Goal: Ask a question: Seek information or help from site administrators or community

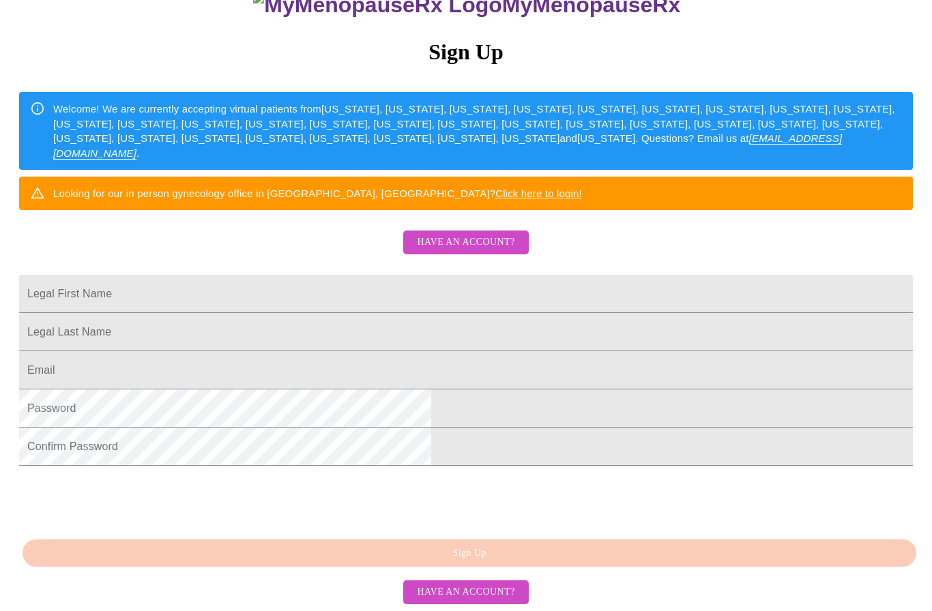
scroll to position [256, 0]
click at [302, 275] on input "Legal First Name" at bounding box center [466, 294] width 894 height 38
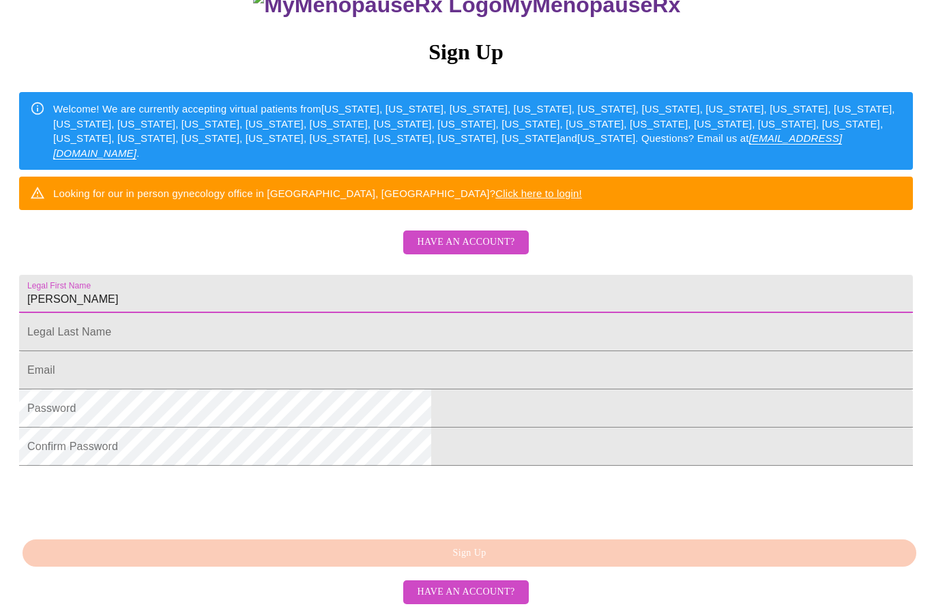
type input "[PERSON_NAME]"
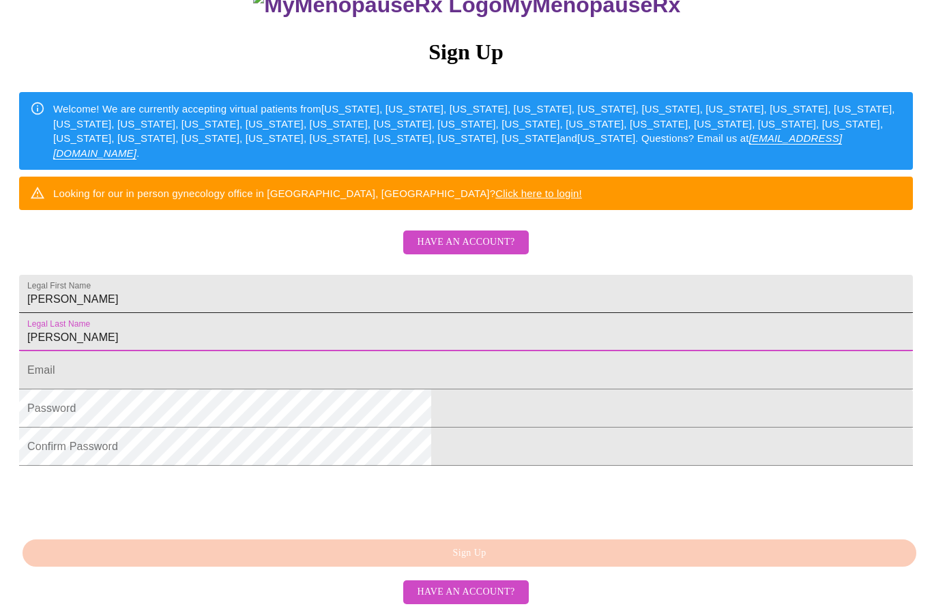
type input "[PERSON_NAME]"
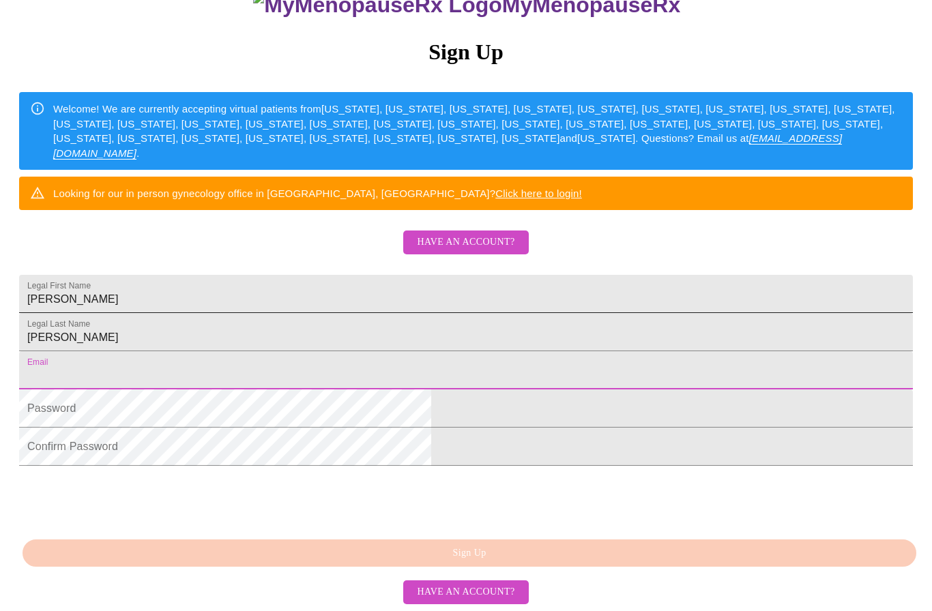
type input "[EMAIL_ADDRESS][DOMAIN_NAME]"
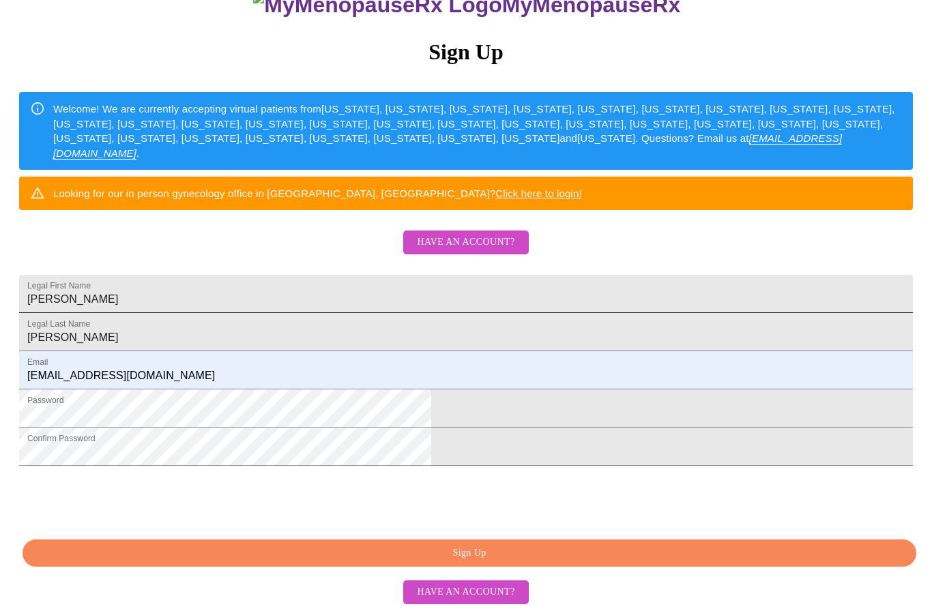
scroll to position [200, 0]
click at [491, 562] on span "Sign Up" at bounding box center [469, 553] width 862 height 17
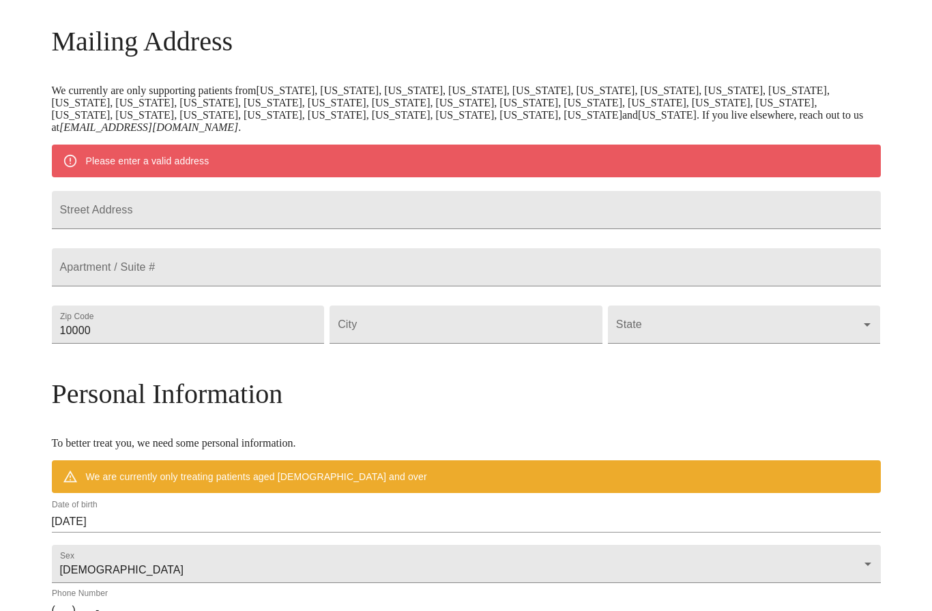
scroll to position [147, 0]
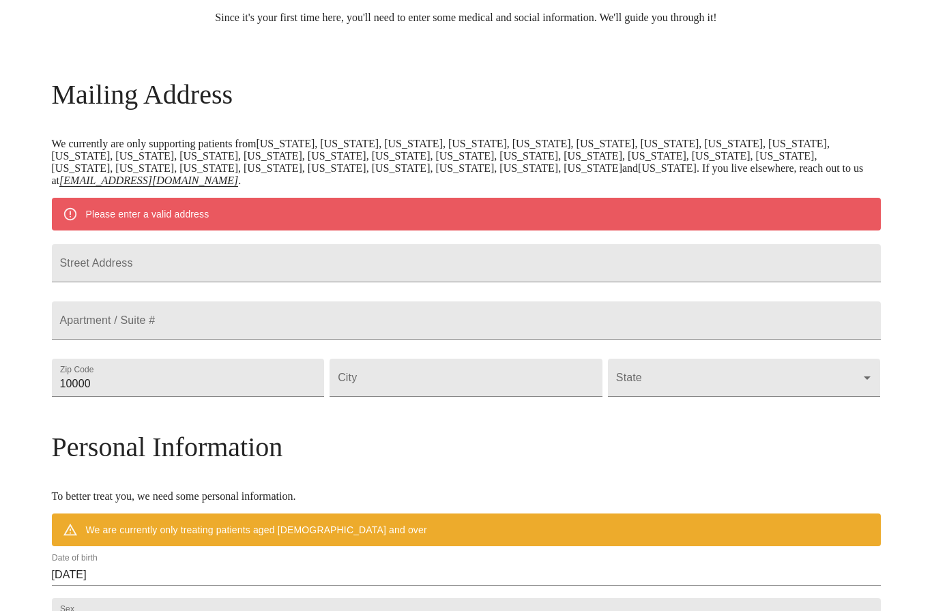
click at [501, 292] on div "Street Address" at bounding box center [466, 263] width 834 height 57
click at [502, 279] on input "Street Address" at bounding box center [466, 263] width 829 height 38
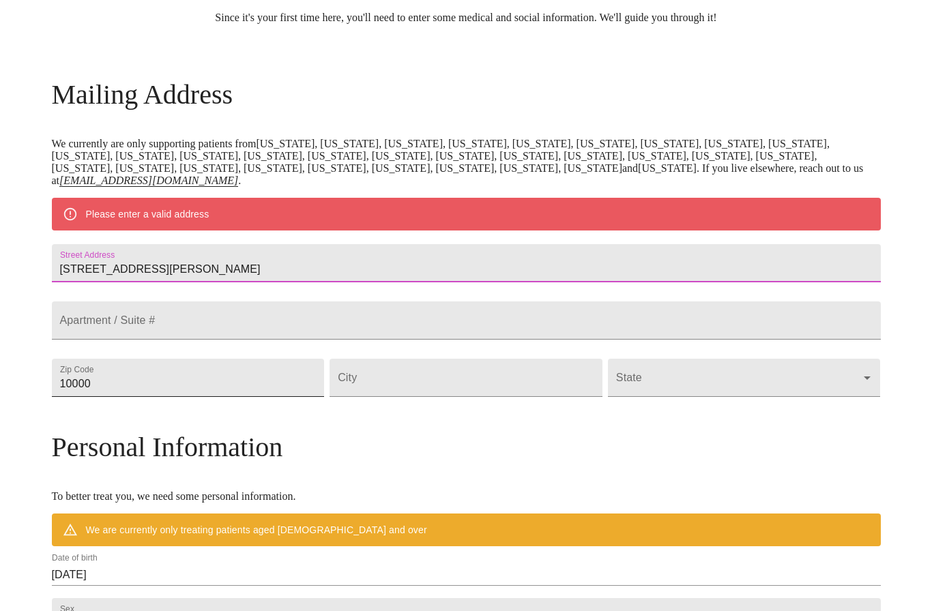
type input "[STREET_ADDRESS][PERSON_NAME]"
click at [207, 397] on input "10000" at bounding box center [188, 378] width 273 height 38
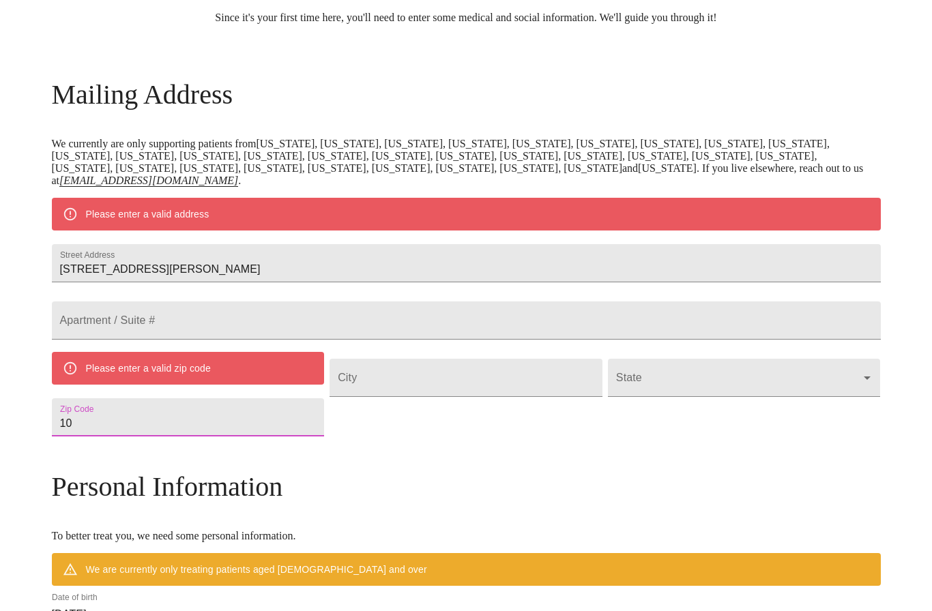
type input "1"
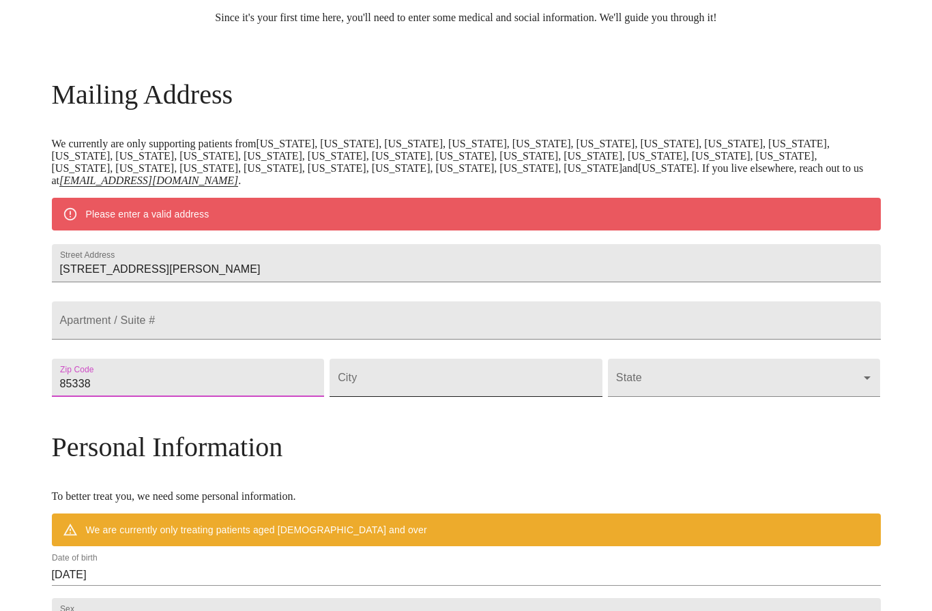
type input "85338"
click at [441, 397] on input "Street Address" at bounding box center [466, 378] width 273 height 38
type input "Goodyear"
click at [705, 413] on body "MyMenopauseRx Welcome to MyMenopauseRx Since it's your first time here, you'll …" at bounding box center [465, 397] width 921 height 1076
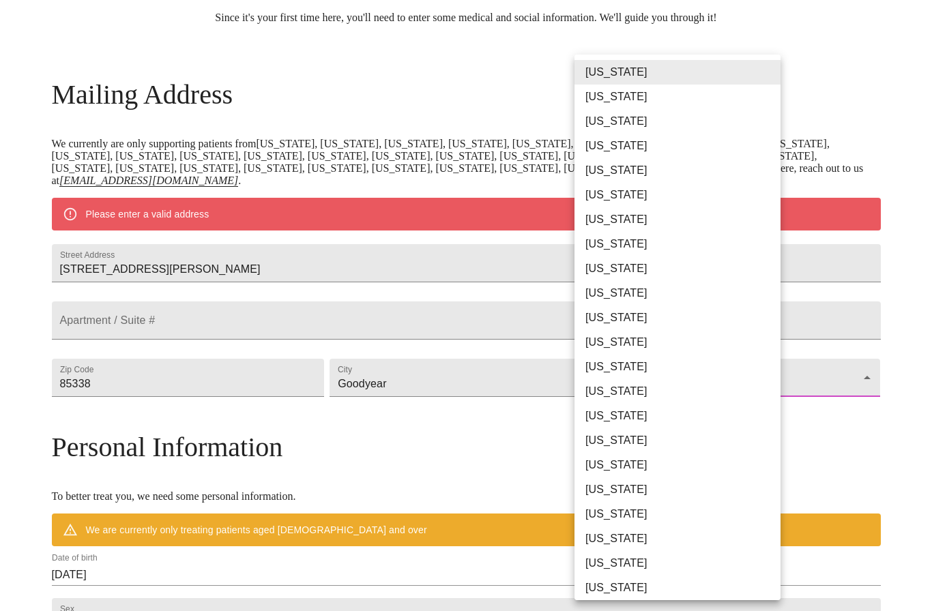
click at [612, 121] on li "[US_STATE]" at bounding box center [677, 121] width 206 height 25
type input "[US_STATE]"
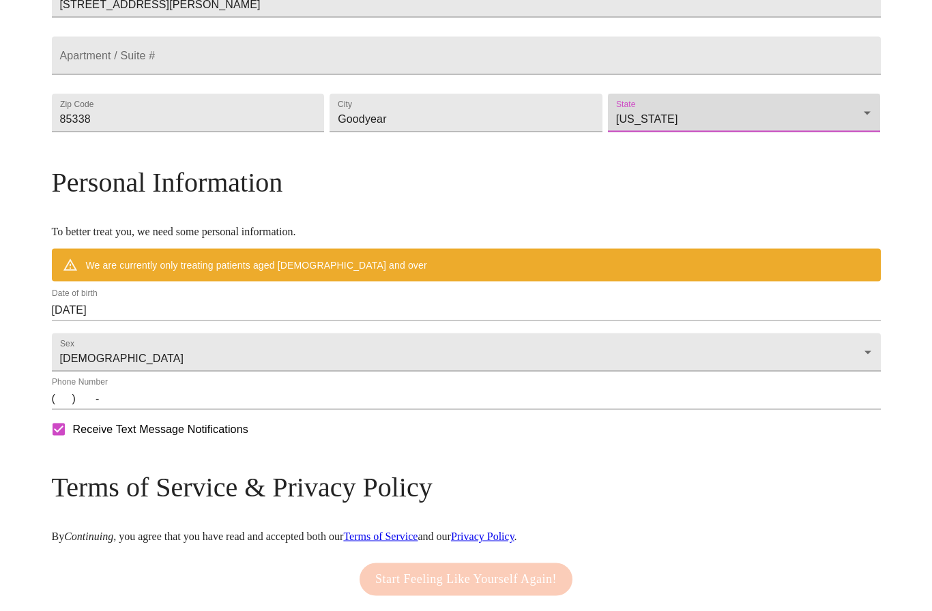
scroll to position [373, 0]
click at [598, 321] on input "[DATE]" at bounding box center [466, 310] width 829 height 22
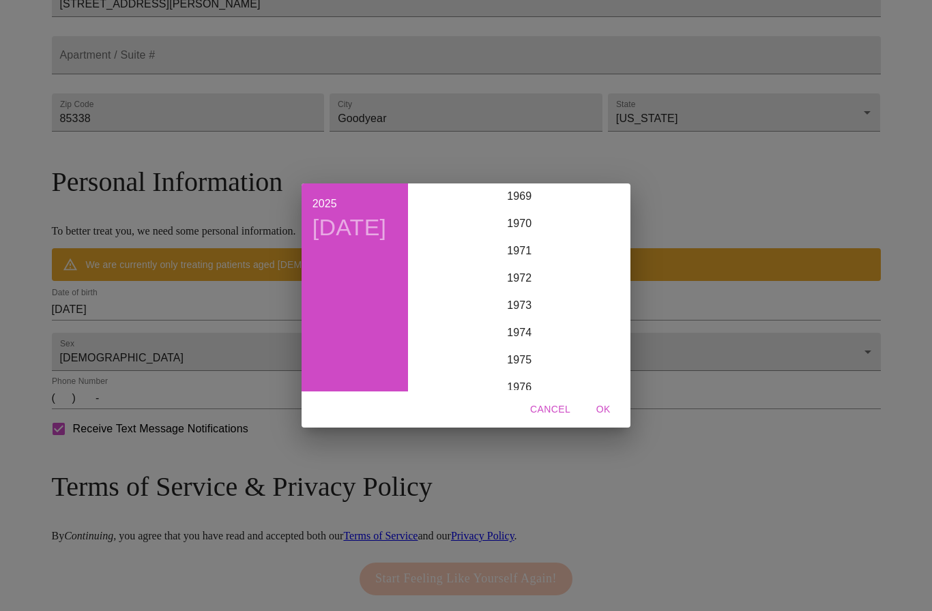
scroll to position [1914, 0]
click at [517, 319] on div "1973" at bounding box center [518, 304] width 211 height 27
click at [447, 339] on div "[DATE]" at bounding box center [448, 313] width 70 height 51
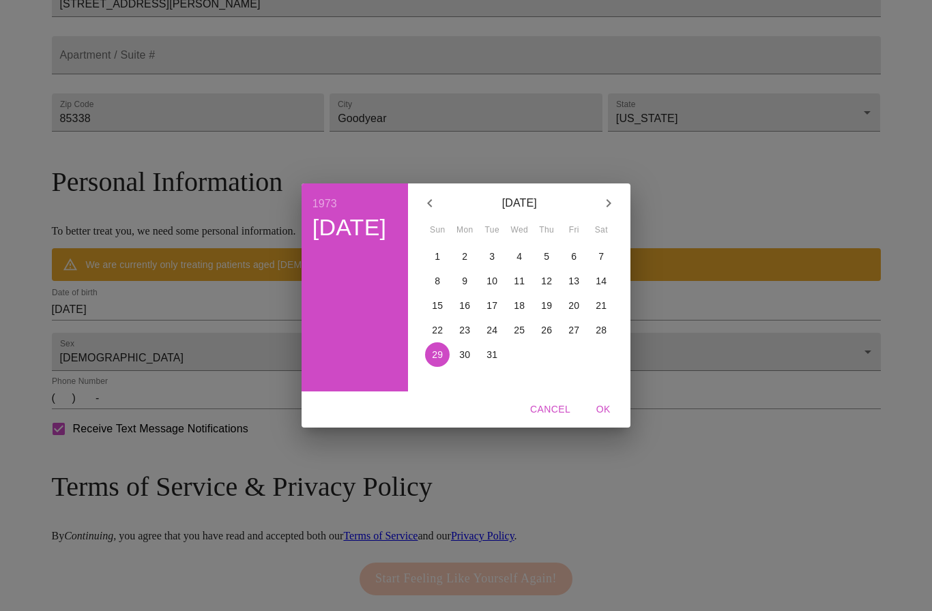
click at [546, 263] on p "5" at bounding box center [546, 257] width 5 height 14
click at [598, 418] on span "OK" at bounding box center [603, 409] width 33 height 17
type input "[DATE]"
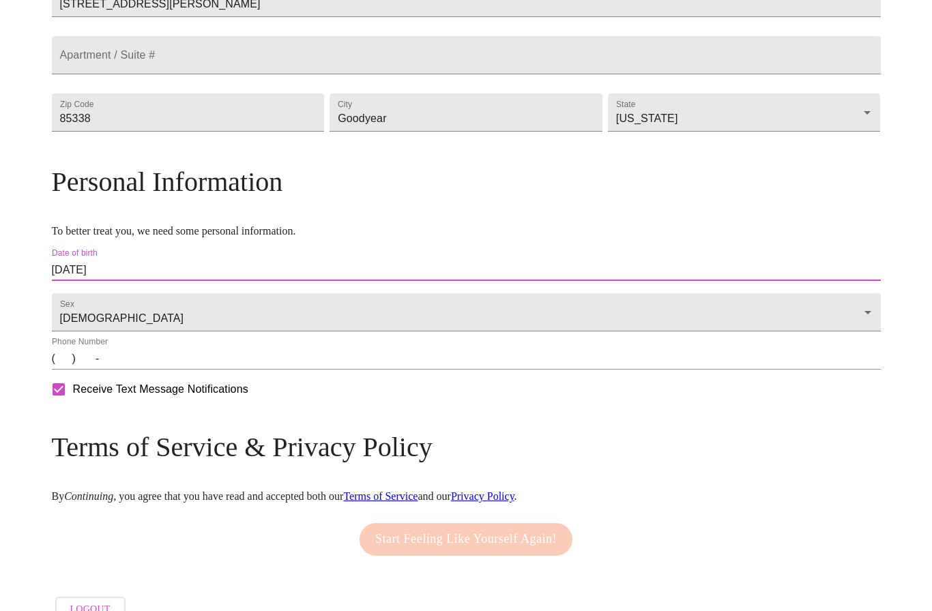
click at [161, 370] on input "(   )    -" at bounding box center [466, 359] width 829 height 22
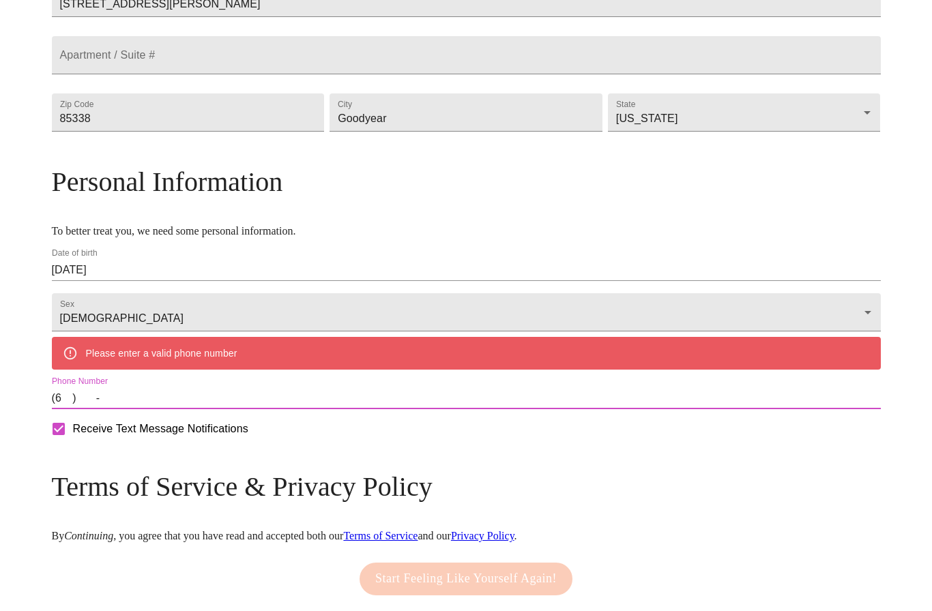
type input "6023159395"
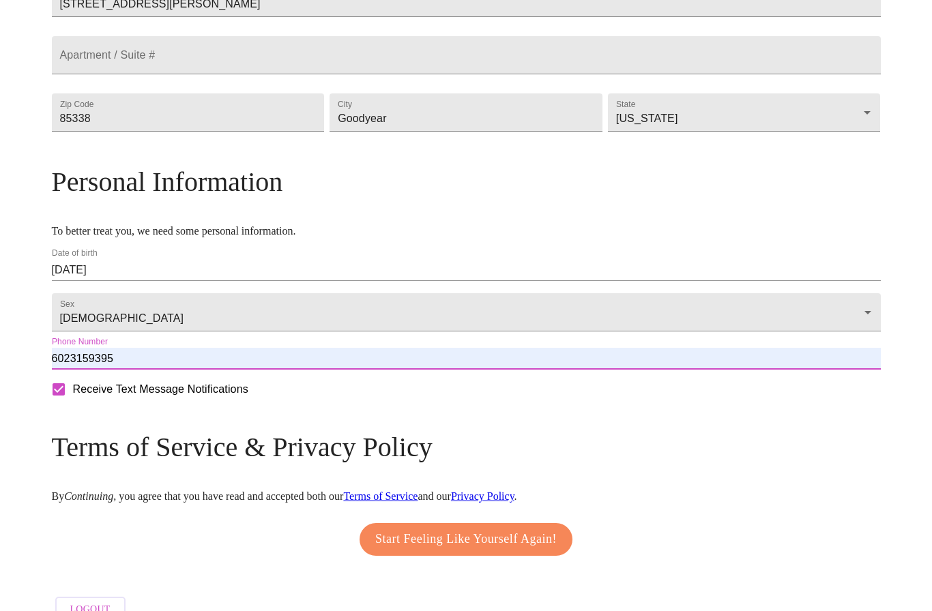
click at [477, 551] on span "Start Feeling Like Yourself Again!" at bounding box center [465, 540] width 181 height 22
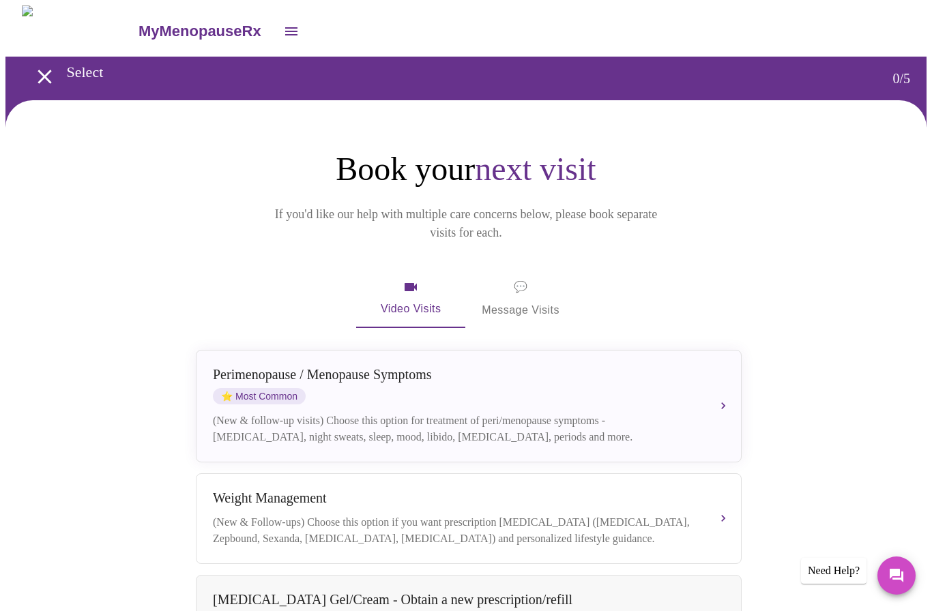
click at [283, 27] on icon "open drawer" at bounding box center [291, 31] width 16 height 16
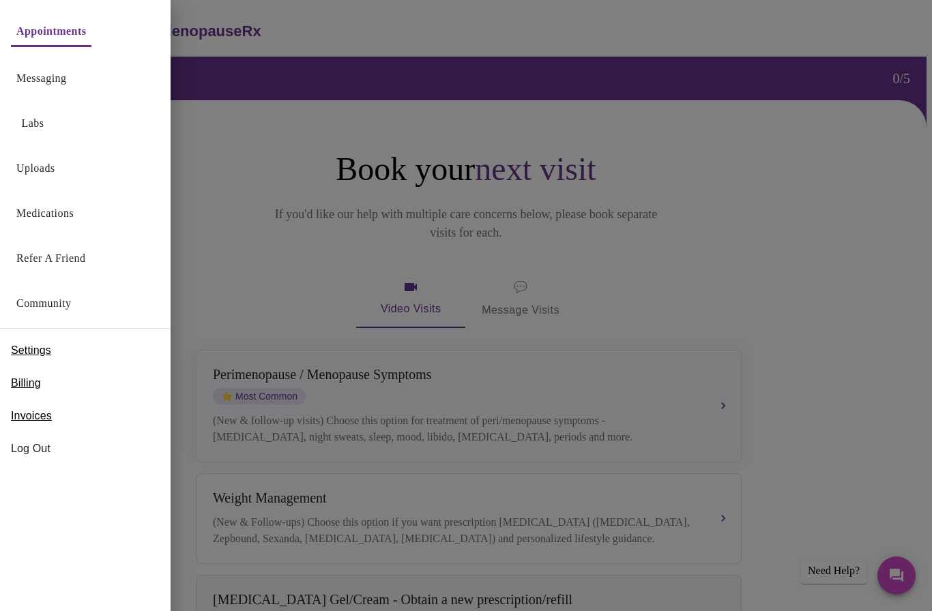
click at [33, 350] on span "Settings" at bounding box center [31, 350] width 40 height 16
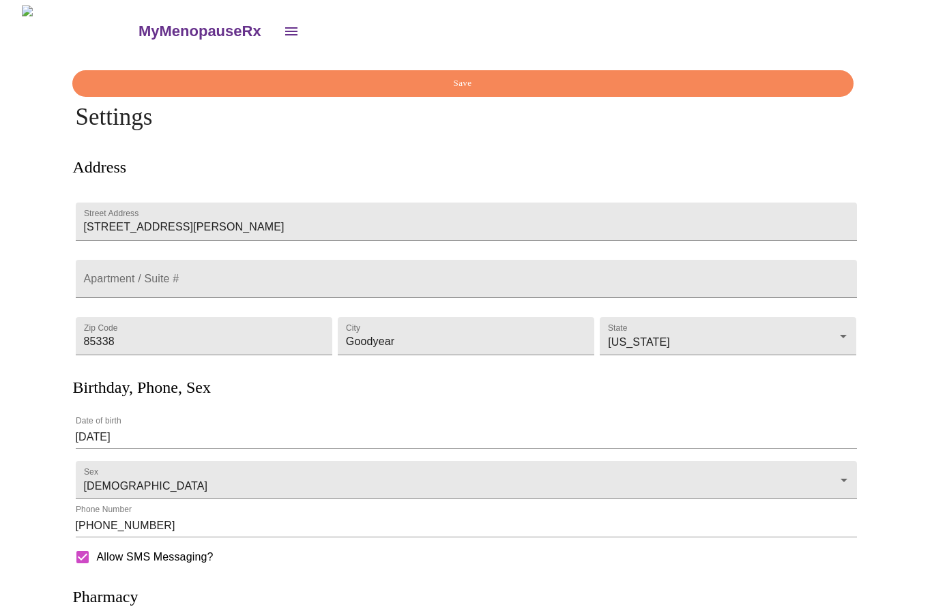
click at [283, 27] on icon "open drawer" at bounding box center [291, 31] width 16 height 16
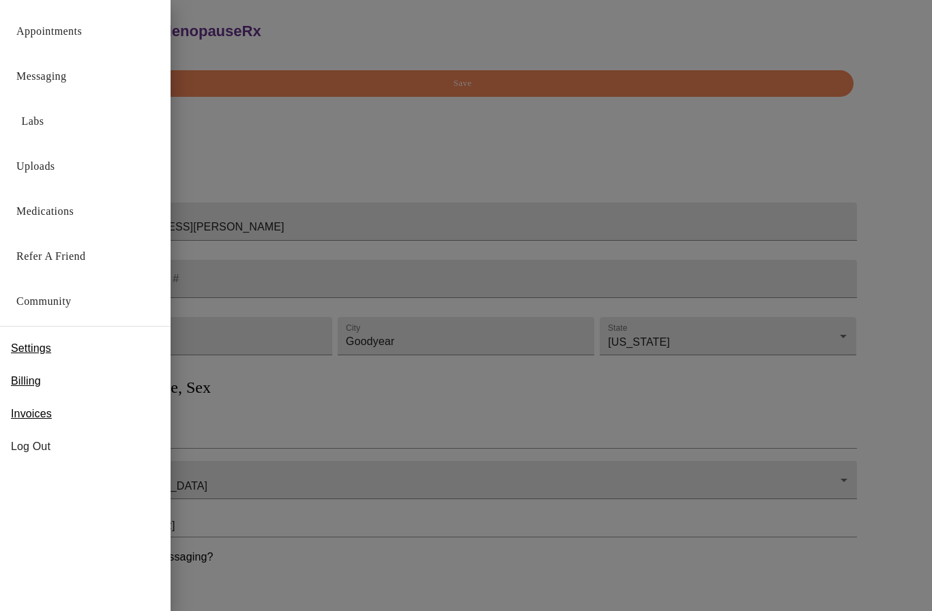
click at [26, 384] on span "Billing" at bounding box center [26, 381] width 30 height 16
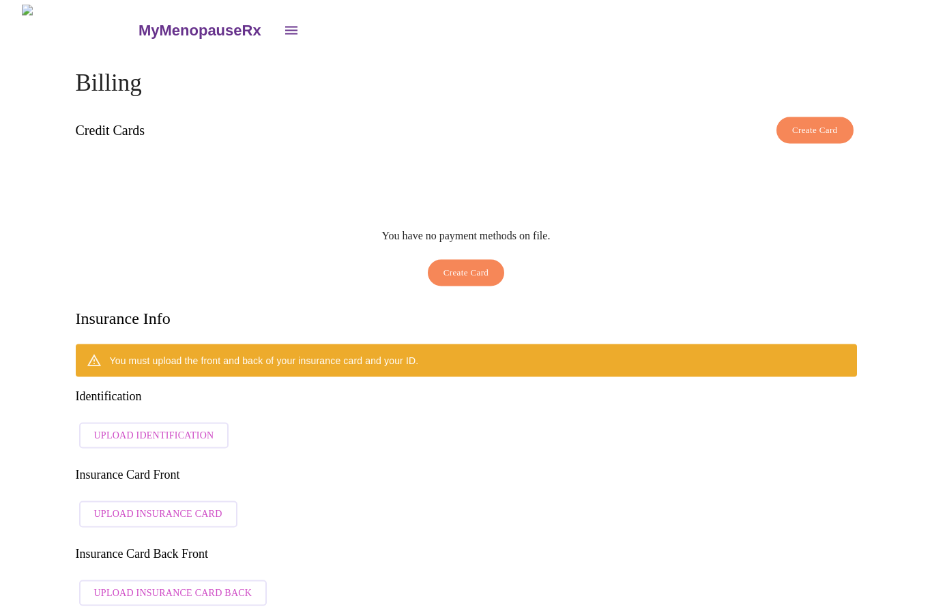
scroll to position [1, 0]
click at [130, 428] on span "Upload Identification" at bounding box center [154, 436] width 120 height 17
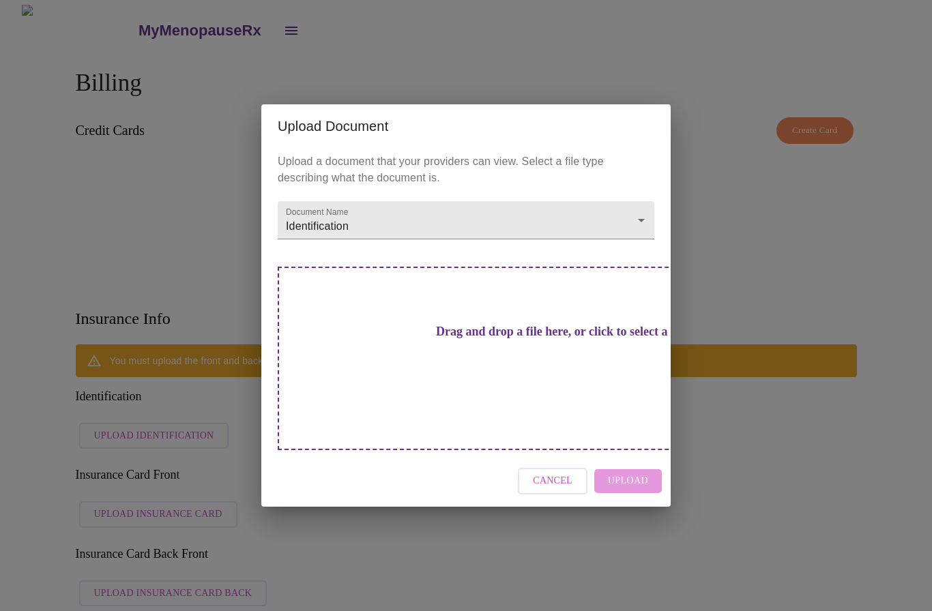
click at [454, 339] on h3 "Drag and drop a file here, or click to select a file" at bounding box center [561, 332] width 377 height 14
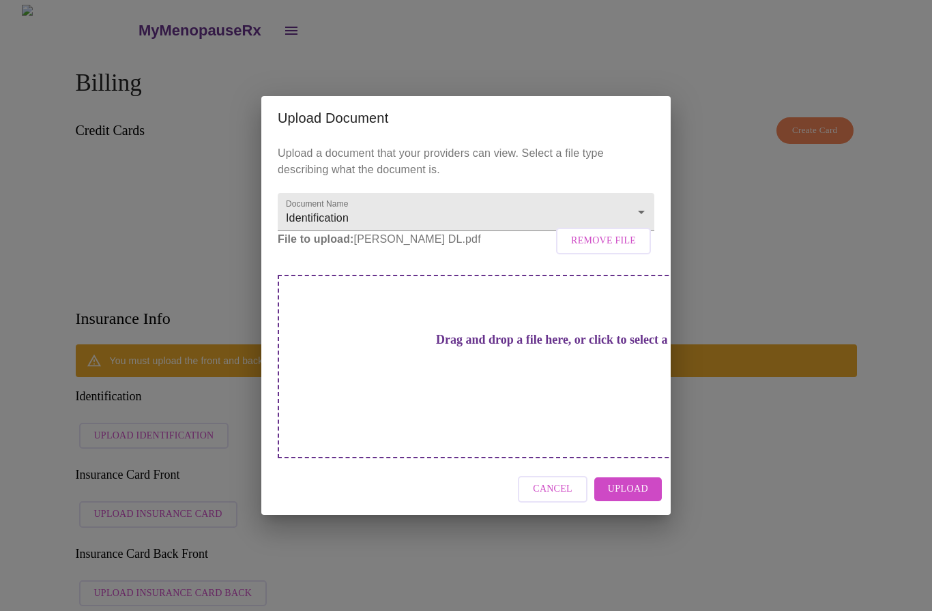
click at [627, 494] on span "Upload" at bounding box center [628, 489] width 40 height 17
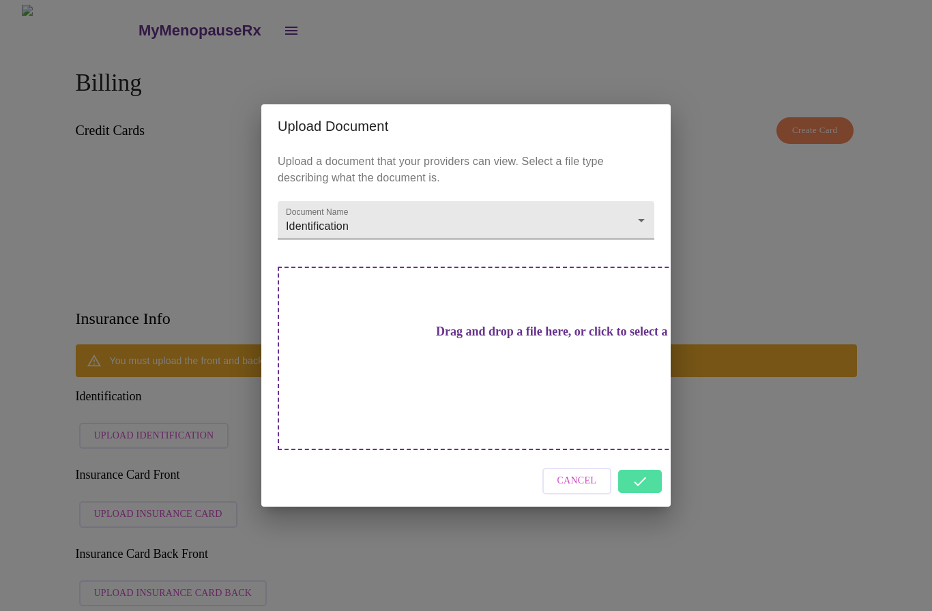
click at [634, 273] on body "MyMenopauseRx Billing Credit Cards Create Card You have no payment methods on f…" at bounding box center [465, 520] width 921 height 1030
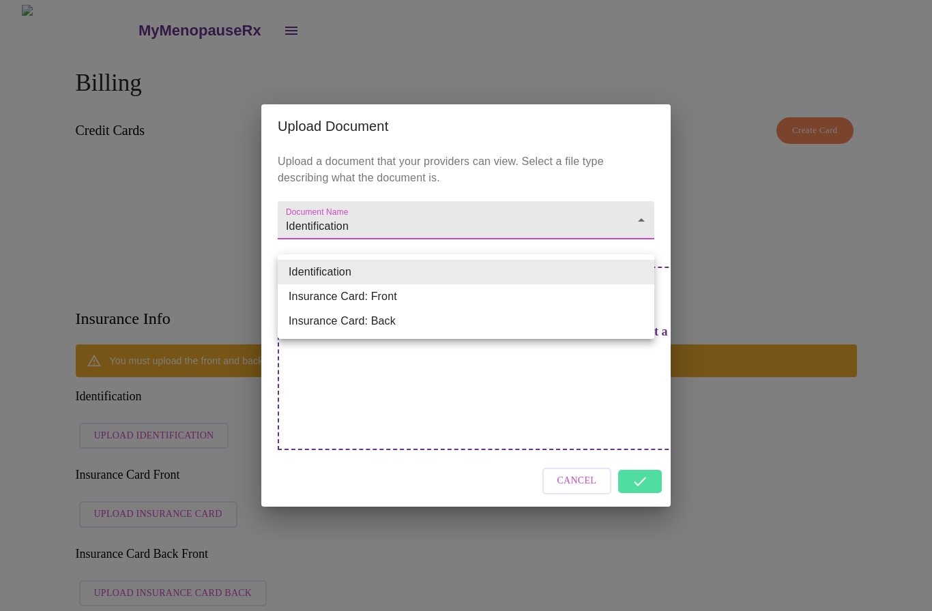
click at [377, 302] on li "Insurance Card: Front" at bounding box center [466, 296] width 377 height 25
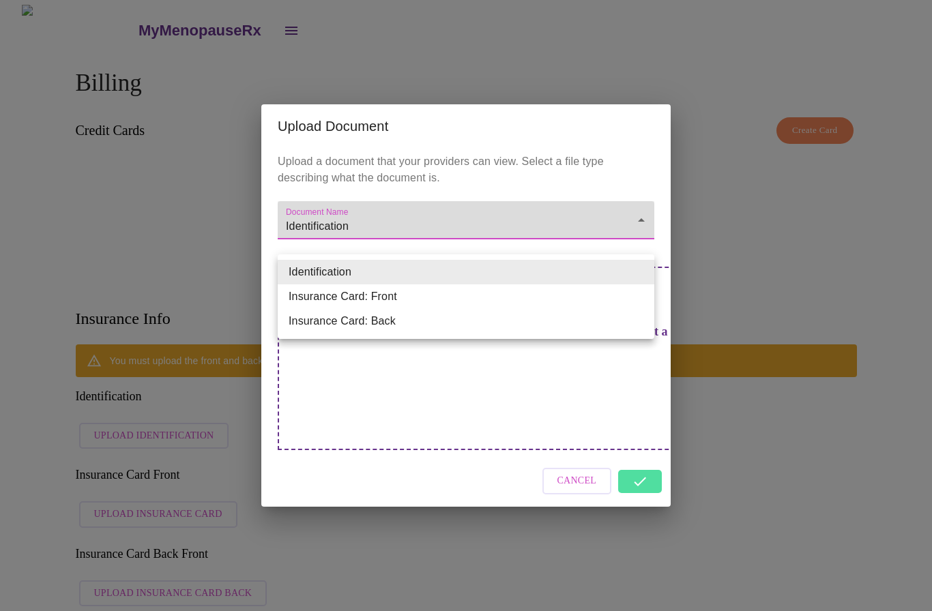
type input "Insurance Card: Front"
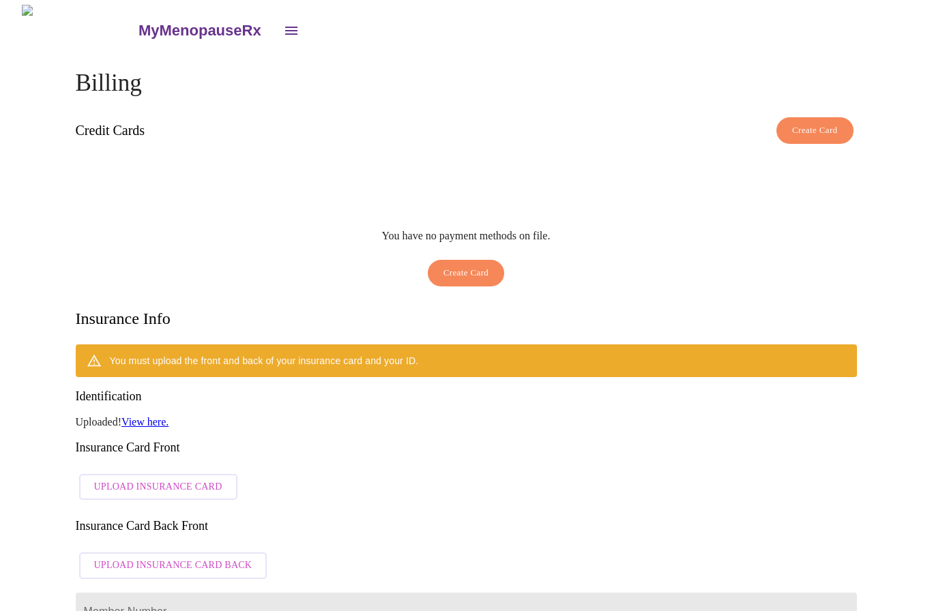
click at [166, 479] on span "Upload Insurance Card" at bounding box center [158, 487] width 128 height 17
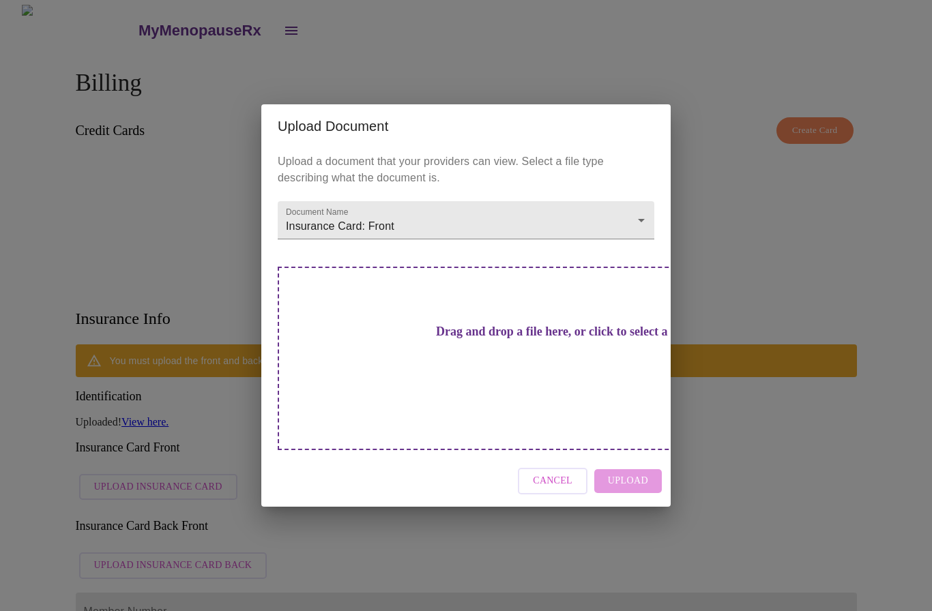
click at [516, 339] on h3 "Drag and drop a file here, or click to select a file" at bounding box center [561, 332] width 377 height 14
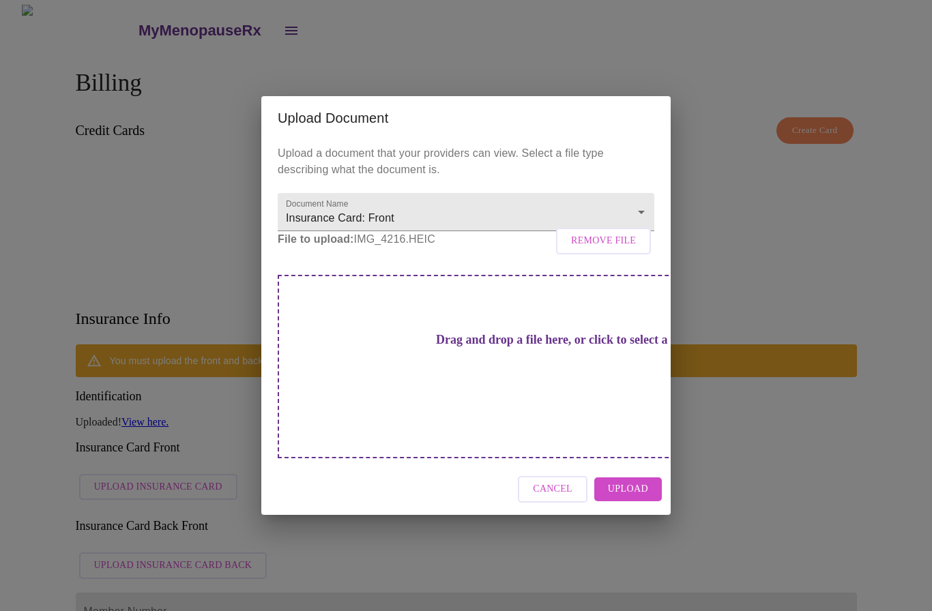
click at [641, 497] on span "Upload" at bounding box center [628, 489] width 40 height 17
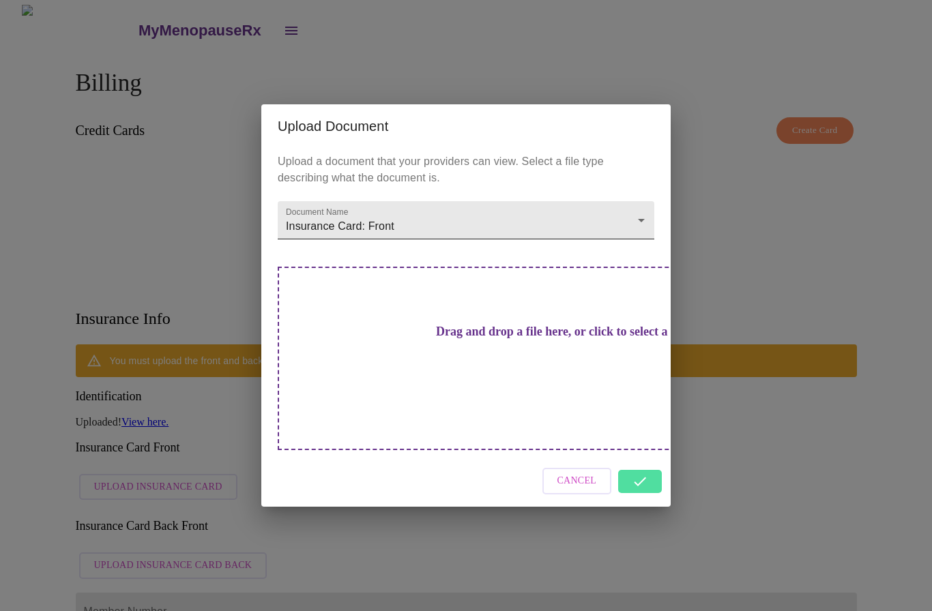
click at [645, 274] on body "MyMenopauseRx Billing Credit Cards Create Card You have no payment methods on f…" at bounding box center [465, 506] width 921 height 1002
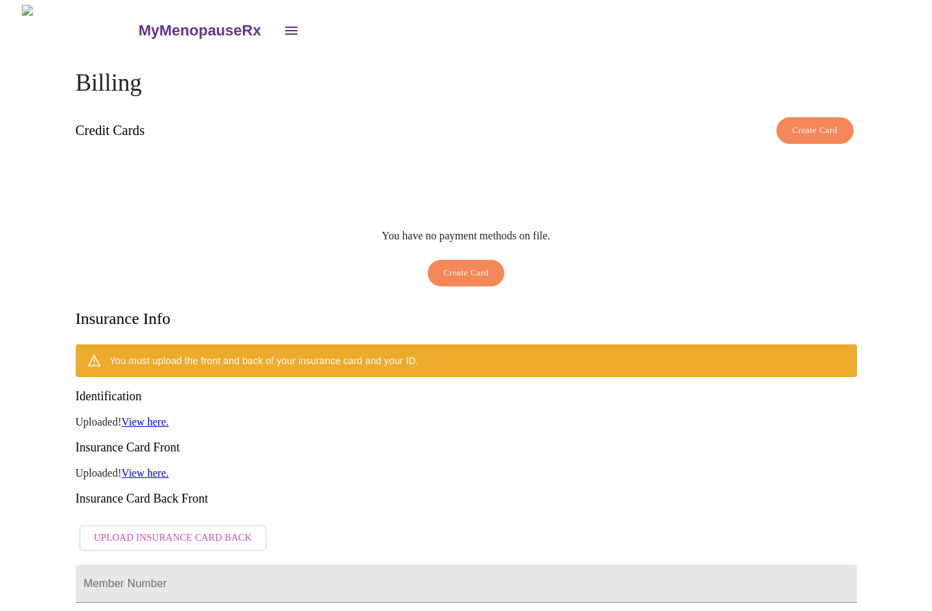
click at [187, 530] on span "Upload Insurance Card Back" at bounding box center [173, 538] width 158 height 17
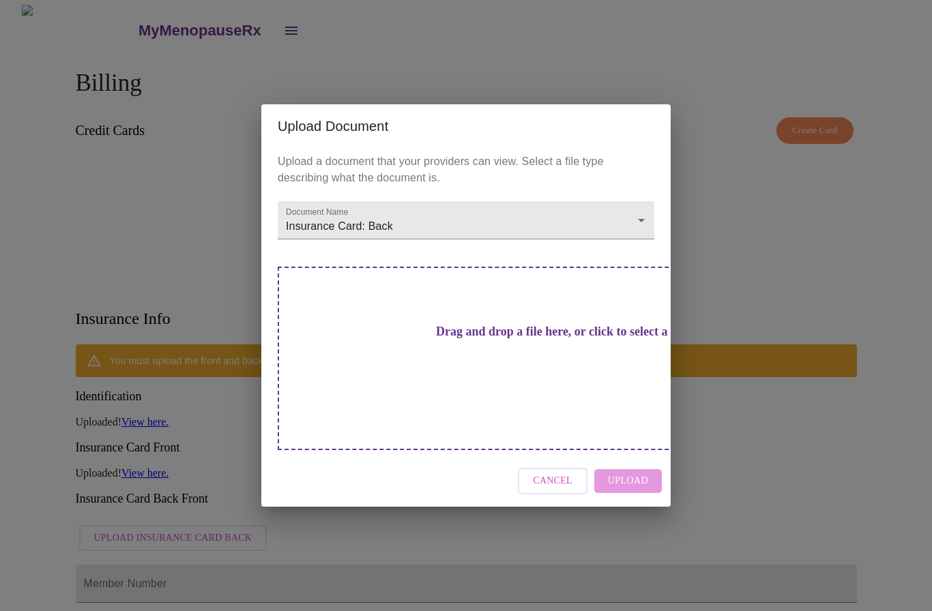
click at [484, 339] on h3 "Drag and drop a file here, or click to select a file" at bounding box center [561, 332] width 377 height 14
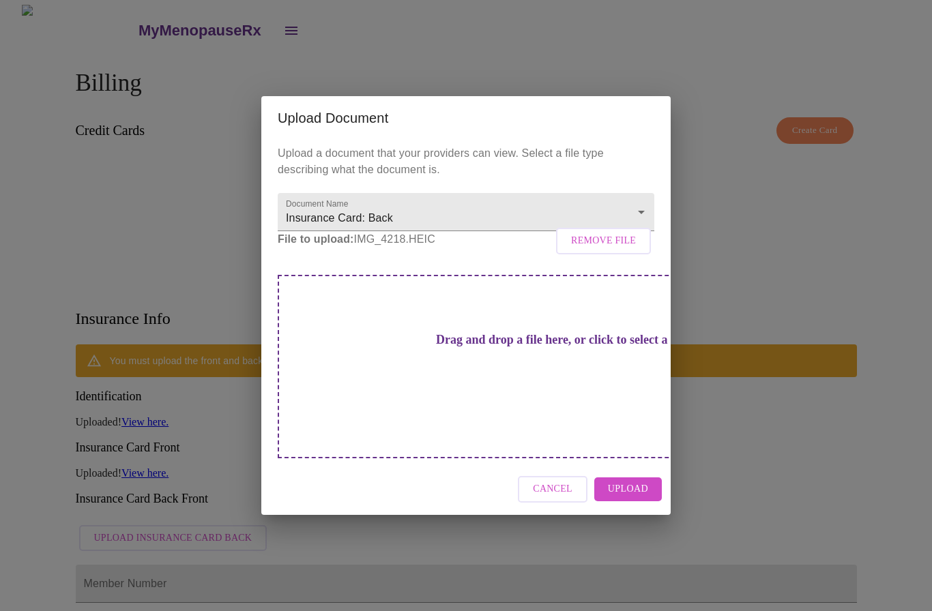
click at [632, 498] on span "Upload" at bounding box center [628, 489] width 40 height 17
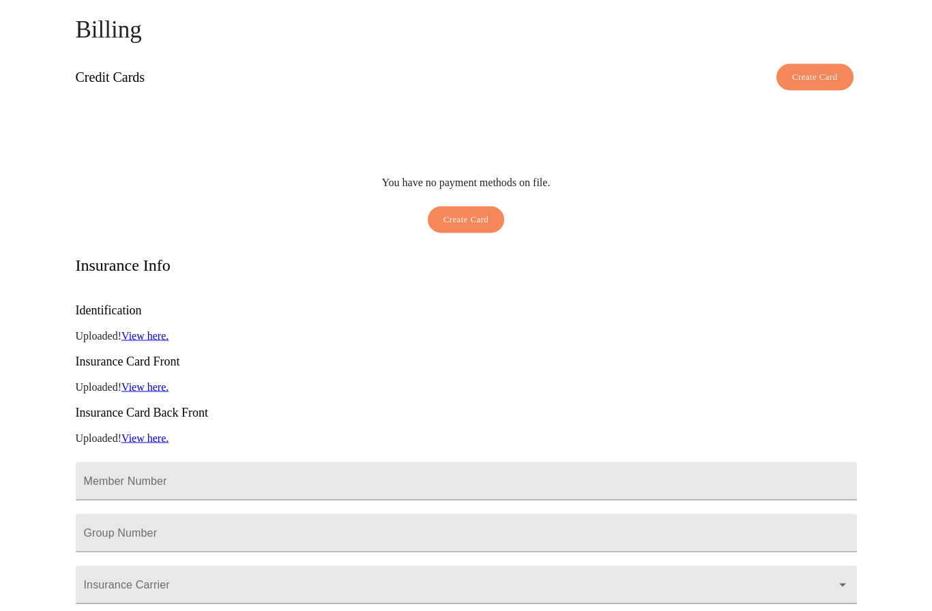
scroll to position [55, 0]
click at [140, 462] on input "Member Number" at bounding box center [466, 481] width 781 height 38
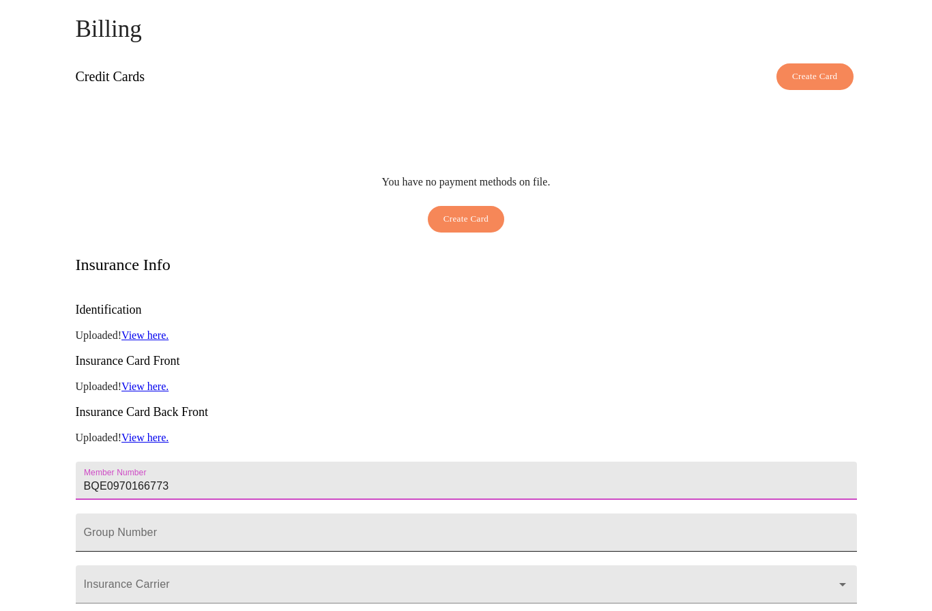
type input "BQE0970166773"
click at [117, 480] on input "Member Number" at bounding box center [466, 481] width 781 height 38
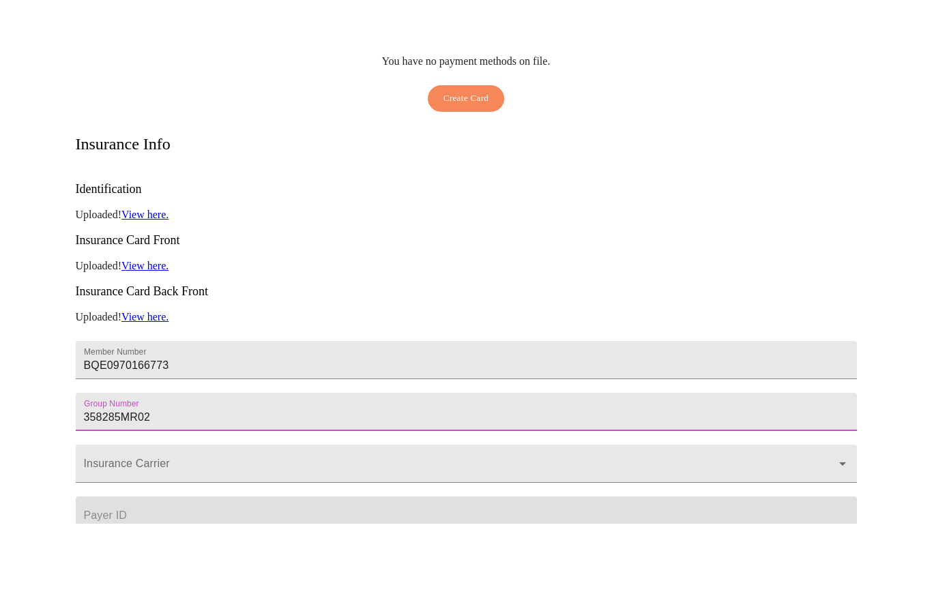
scroll to position [95, 0]
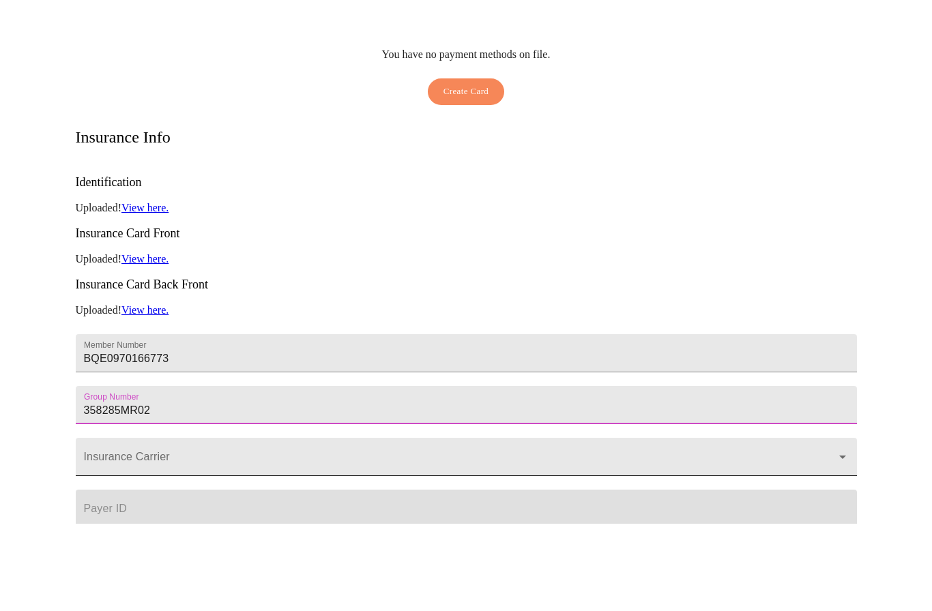
type input "358285MR02"
click at [132, 538] on input "Insurance Carrier" at bounding box center [446, 550] width 731 height 25
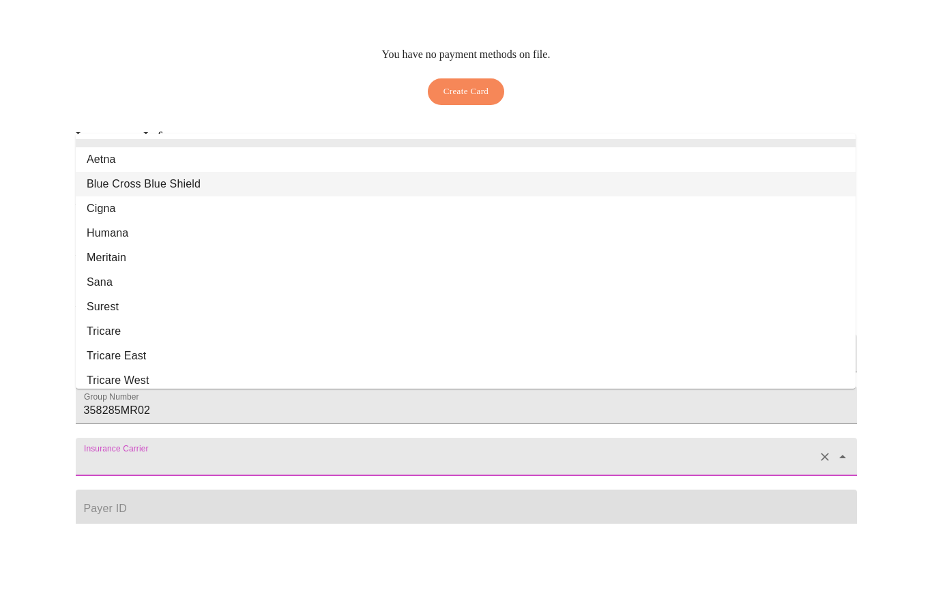
click at [175, 259] on li "Blue Cross Blue Shield" at bounding box center [466, 271] width 780 height 25
type input "Blue Cross Blue Shield"
type input "00002"
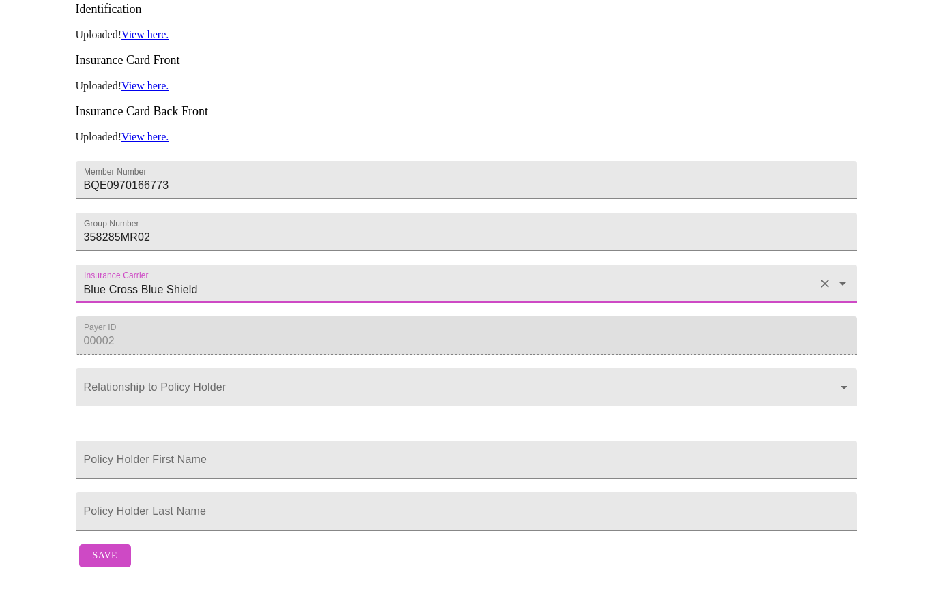
scroll to position [352, 0]
click at [570, 360] on body "MyMenopauseRx Billing Credit Cards Create Card You have no payment methods on f…" at bounding box center [465, 143] width 921 height 924
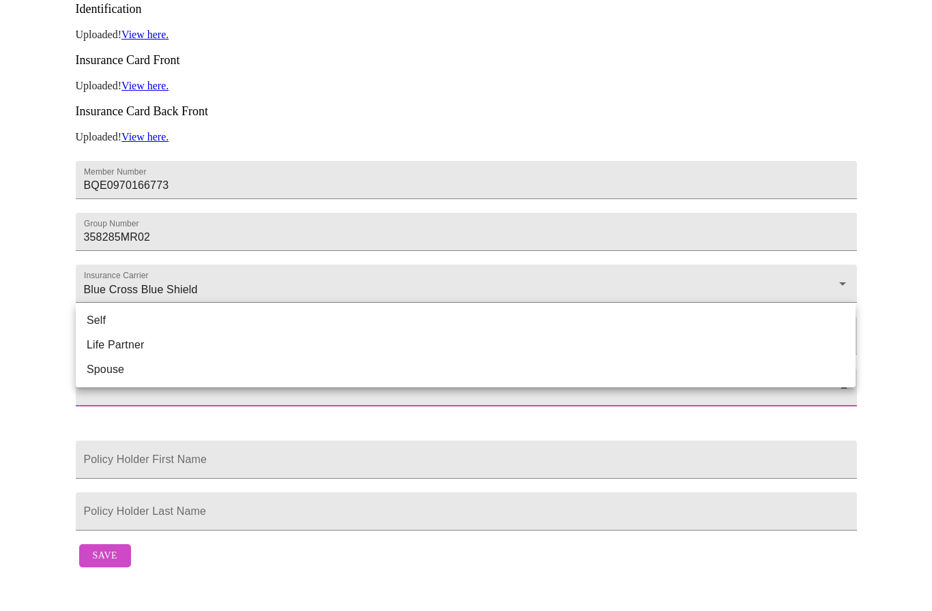
scroll to position [296, 0]
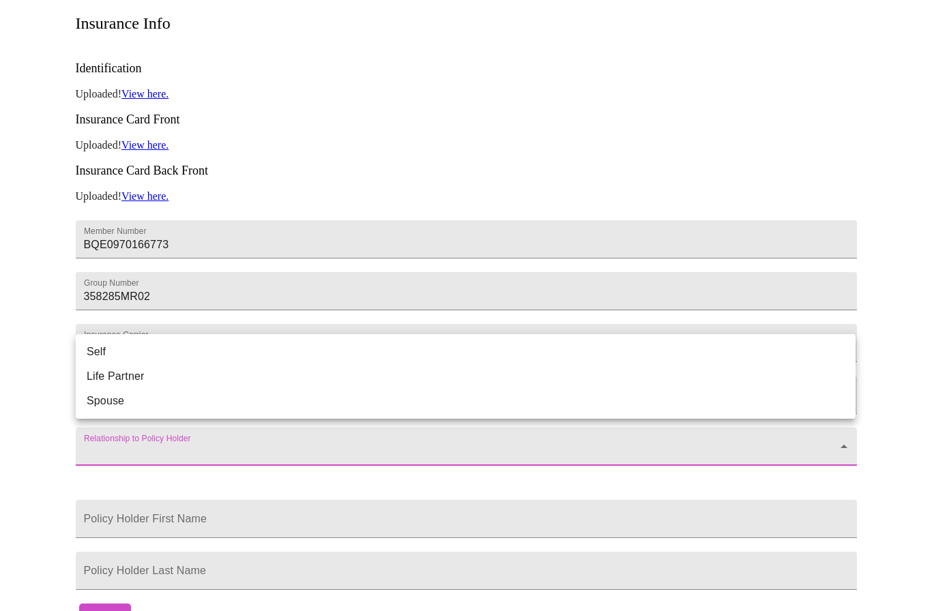
click at [93, 354] on li "Self" at bounding box center [466, 352] width 780 height 25
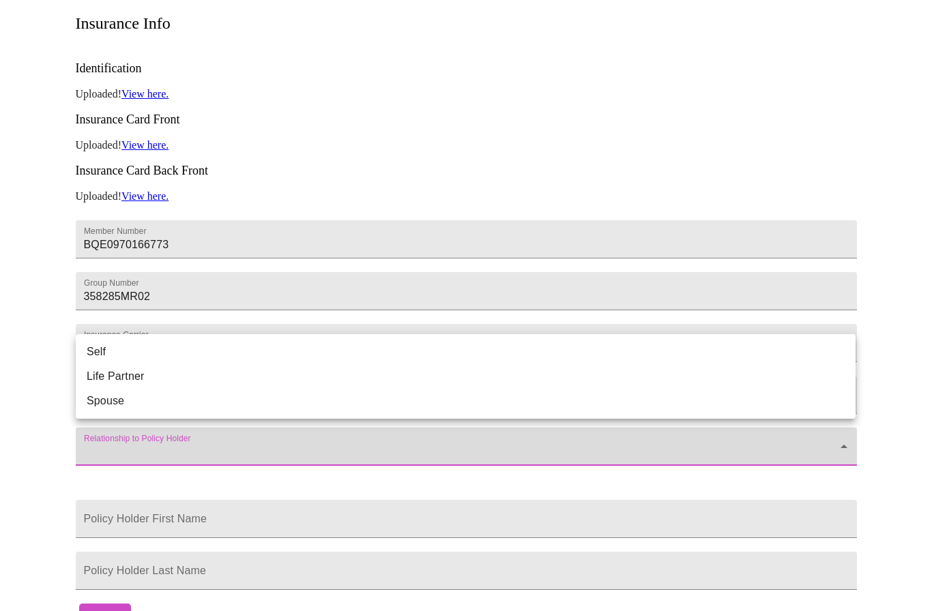
type input "Self"
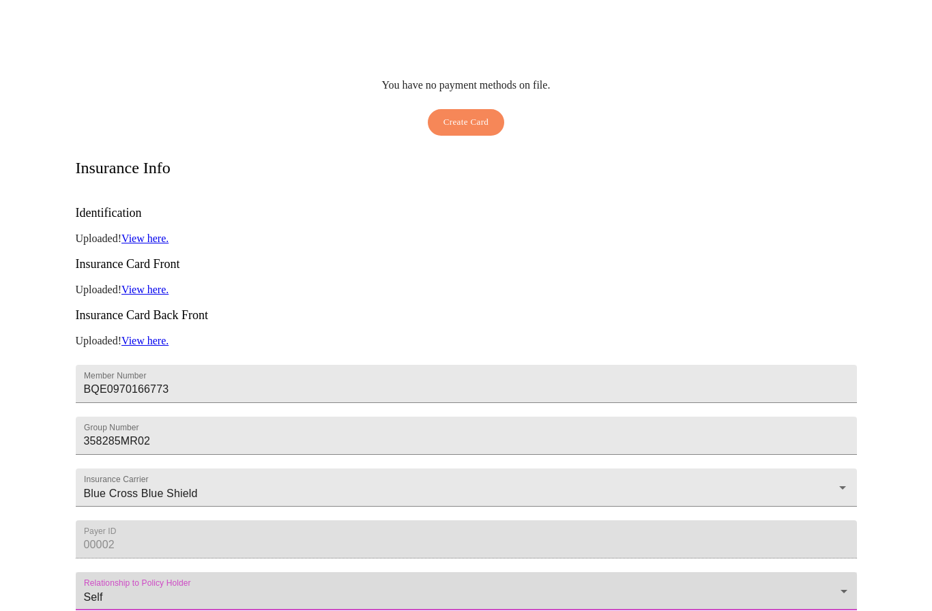
scroll to position [207, 0]
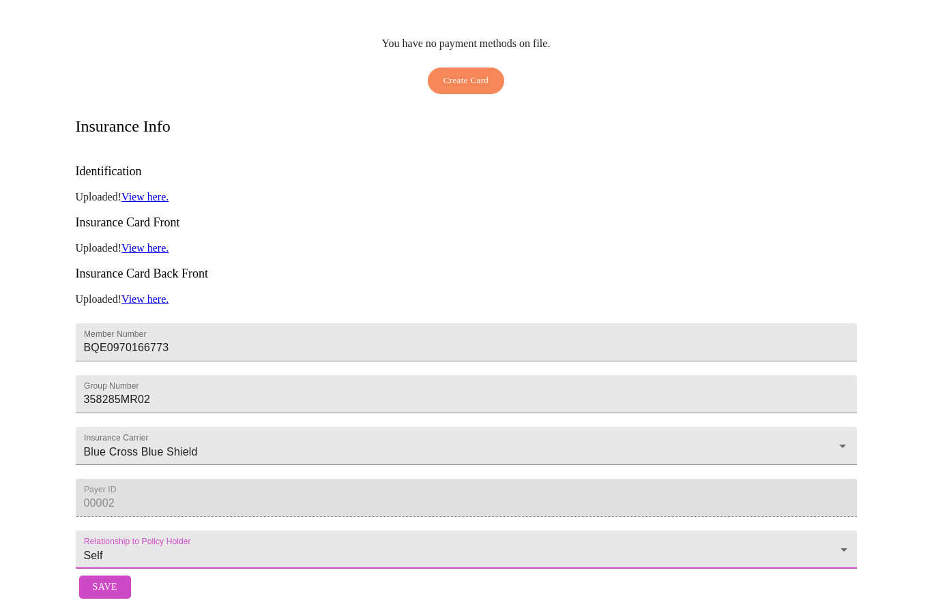
click at [104, 579] on span "Save" at bounding box center [105, 587] width 25 height 17
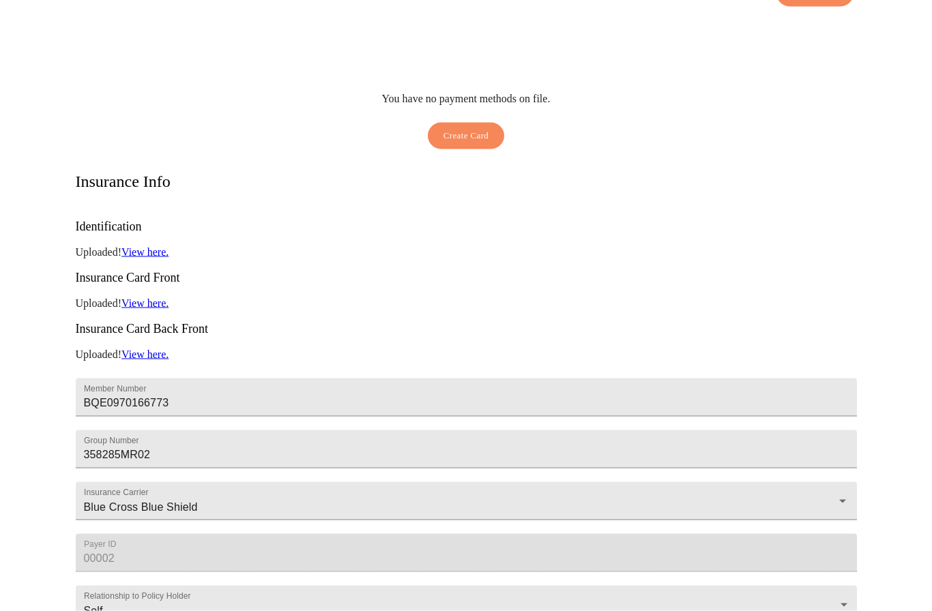
scroll to position [151, 0]
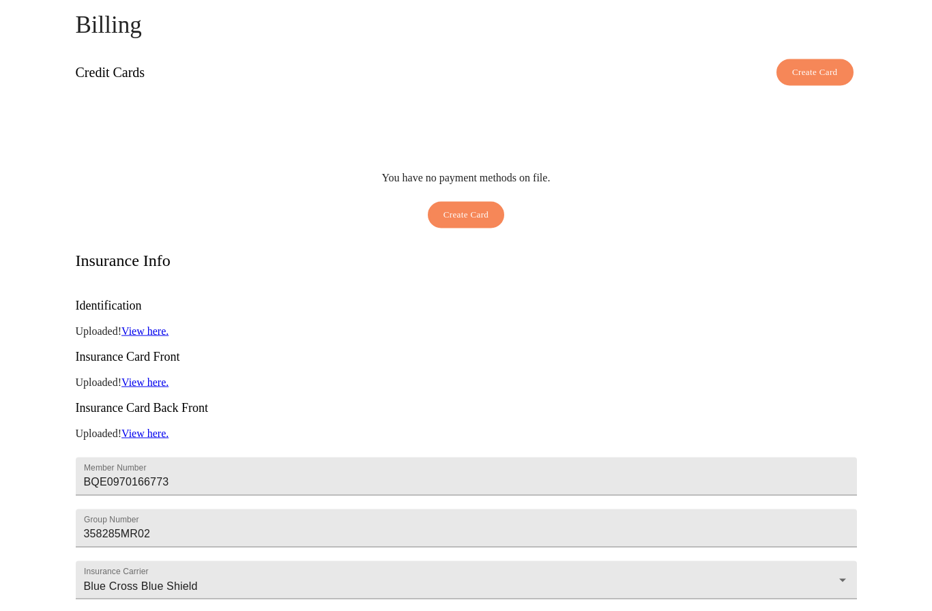
scroll to position [0, 0]
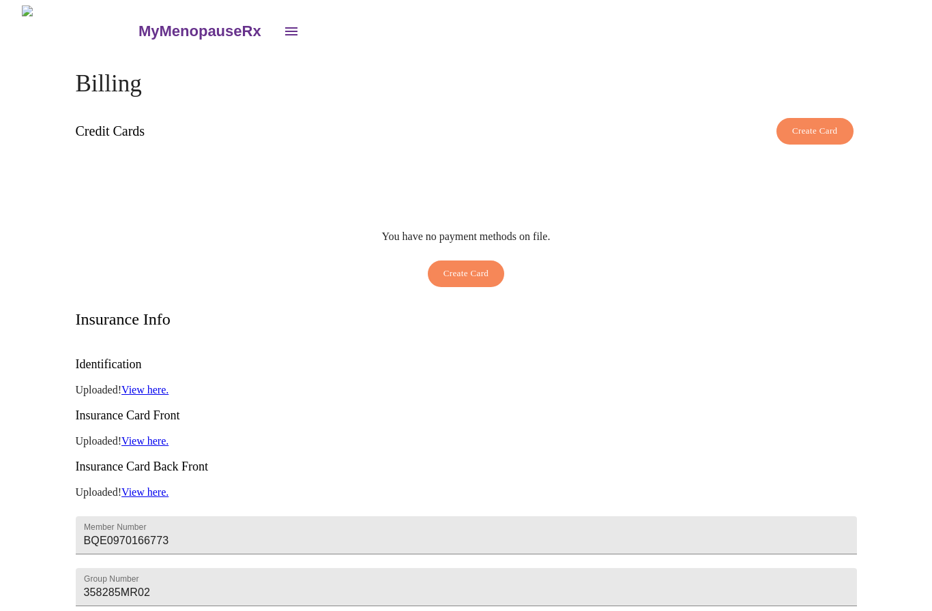
click at [283, 23] on icon "open drawer" at bounding box center [291, 31] width 16 height 16
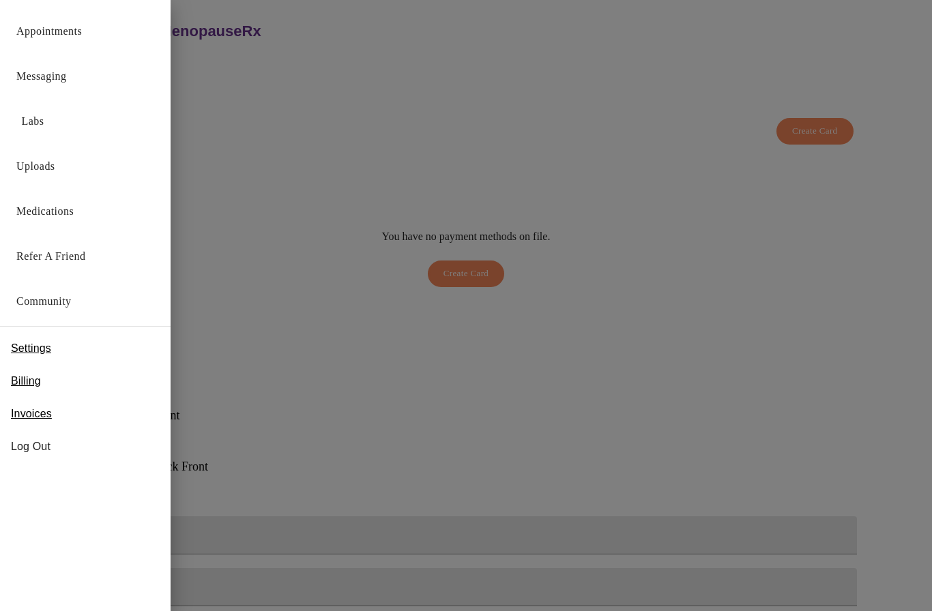
click at [29, 420] on span "Invoices" at bounding box center [31, 414] width 41 height 16
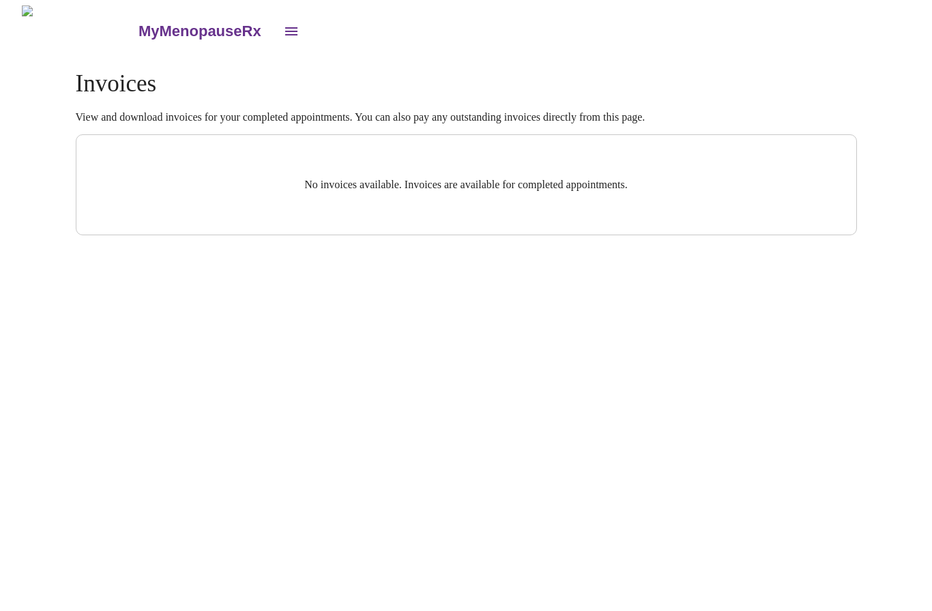
click at [283, 23] on icon "open drawer" at bounding box center [291, 31] width 16 height 16
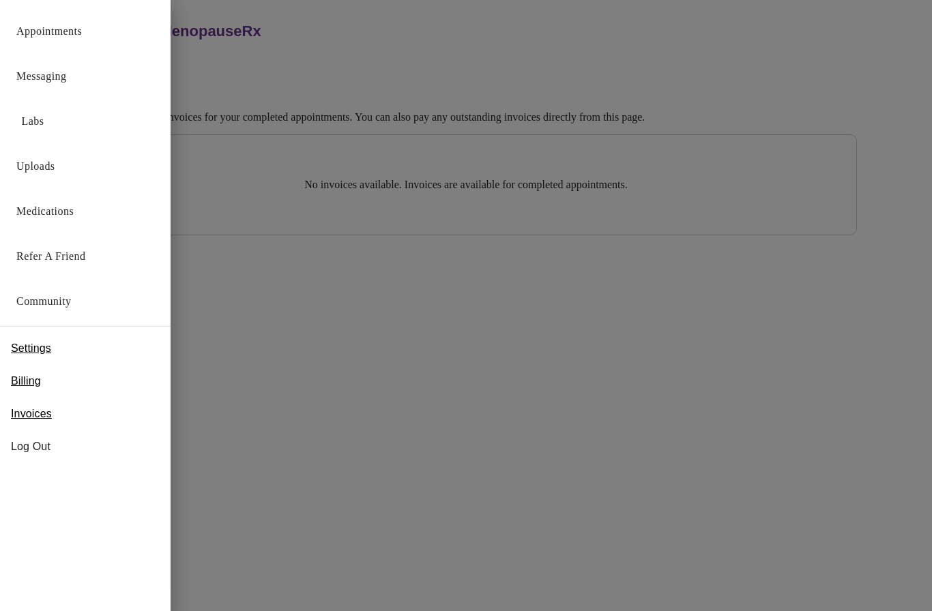
click at [29, 381] on span "Billing" at bounding box center [26, 381] width 30 height 16
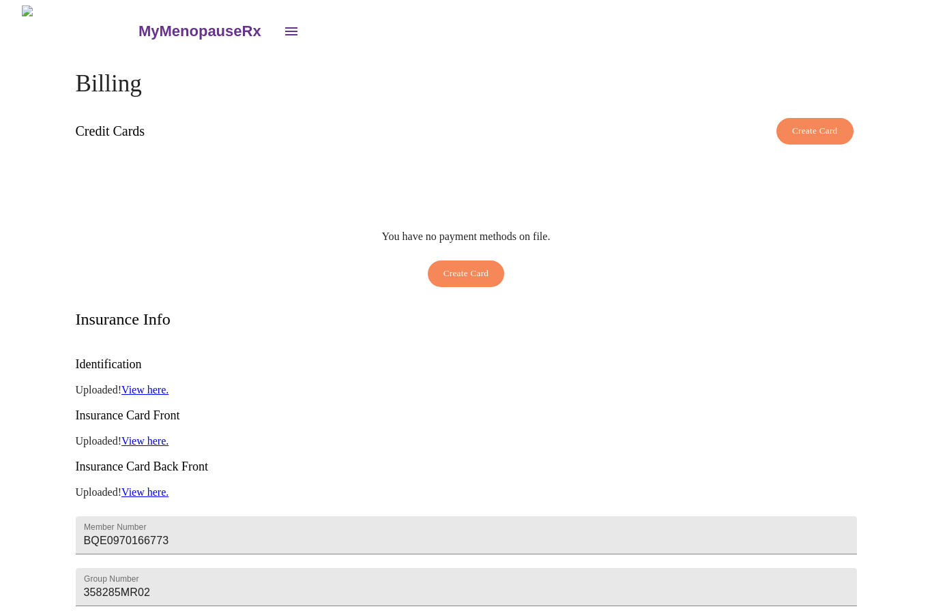
click at [283, 28] on icon "open drawer" at bounding box center [291, 31] width 16 height 16
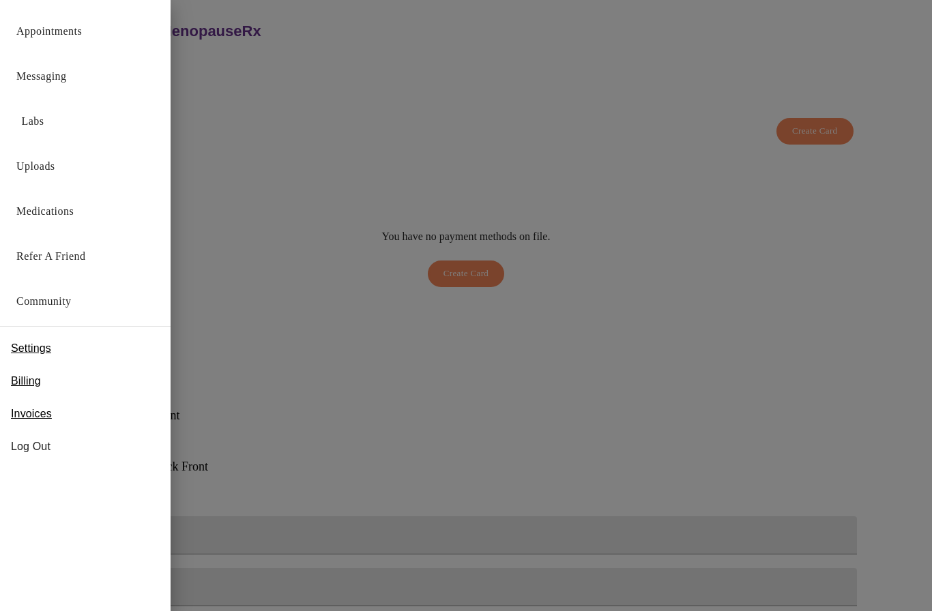
click at [57, 28] on link "Appointments" at bounding box center [48, 31] width 65 height 19
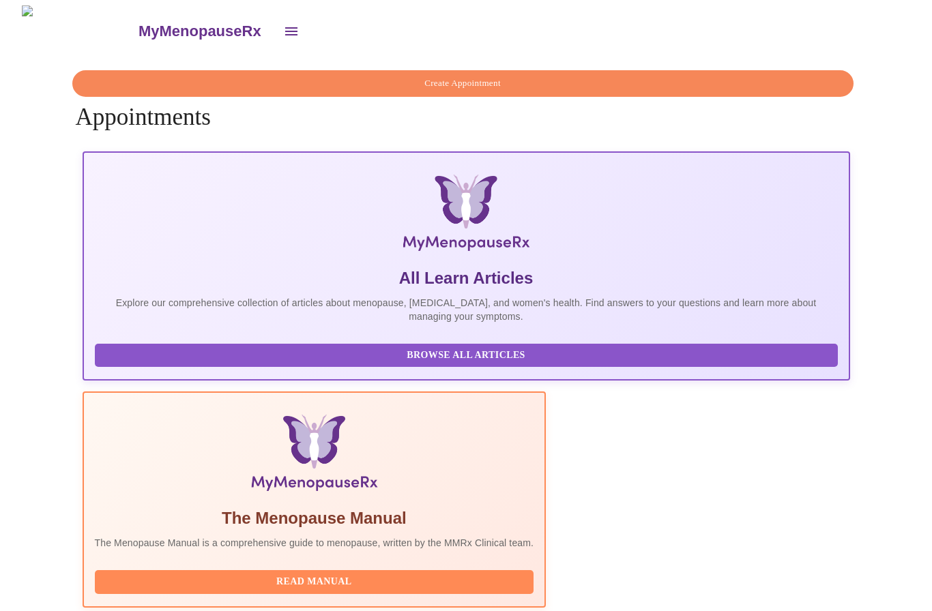
click at [48, 18] on img at bounding box center [79, 30] width 115 height 51
click at [138, 23] on h3 "MyMenopauseRx" at bounding box center [199, 32] width 123 height 18
click at [141, 25] on h3 "MyMenopauseRx" at bounding box center [199, 32] width 123 height 18
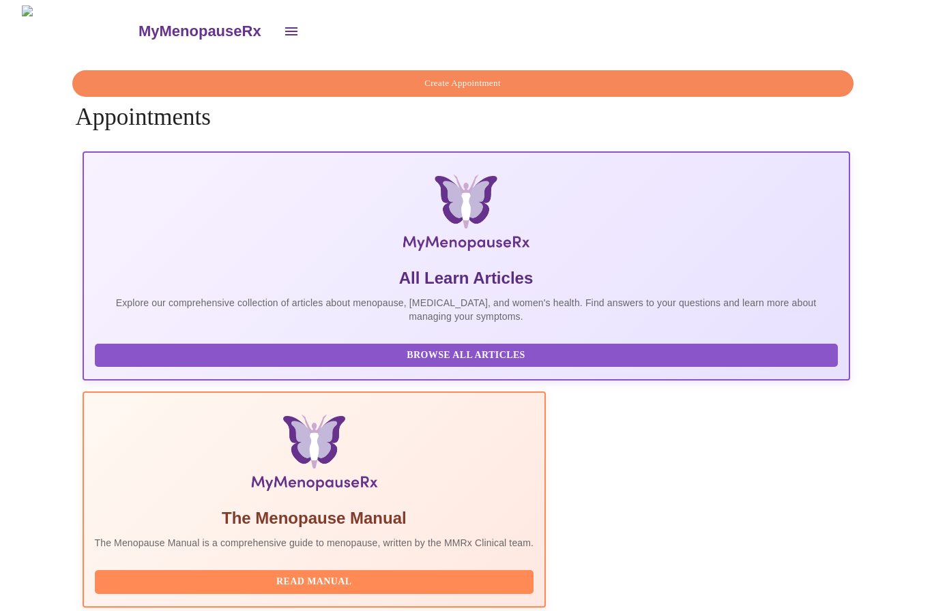
click at [283, 23] on icon "open drawer" at bounding box center [291, 31] width 16 height 16
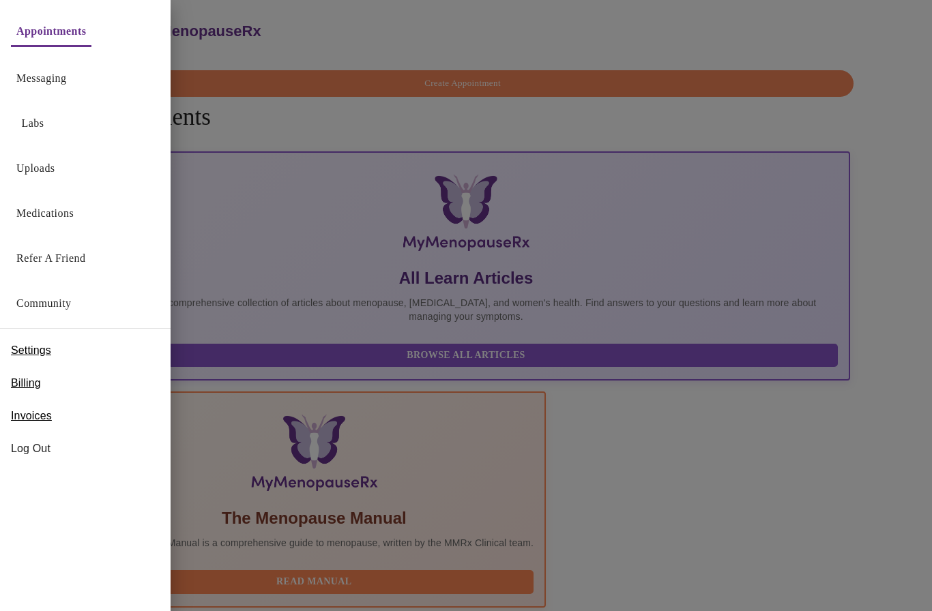
click at [70, 302] on link "Community" at bounding box center [43, 303] width 55 height 19
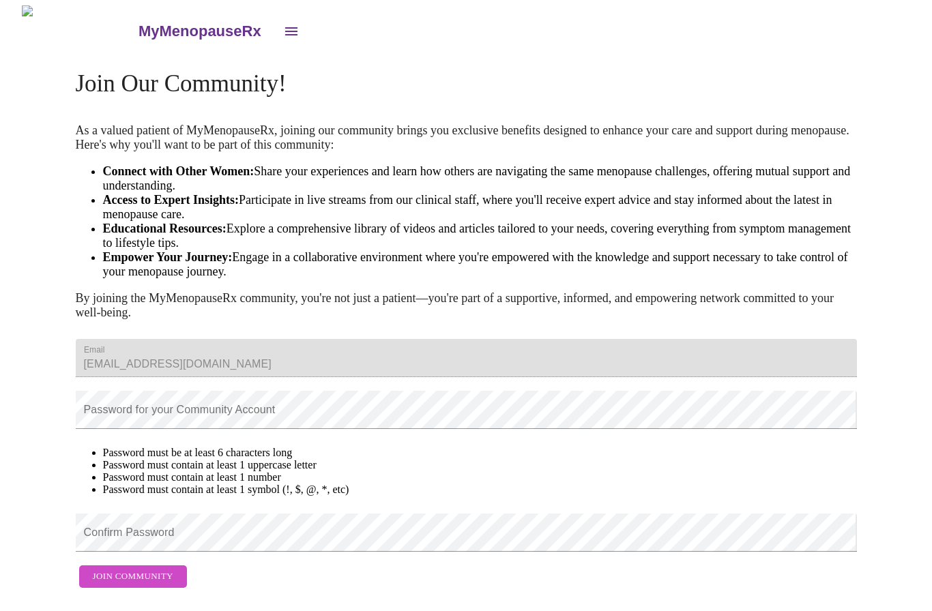
click at [275, 19] on button "open drawer" at bounding box center [291, 31] width 33 height 33
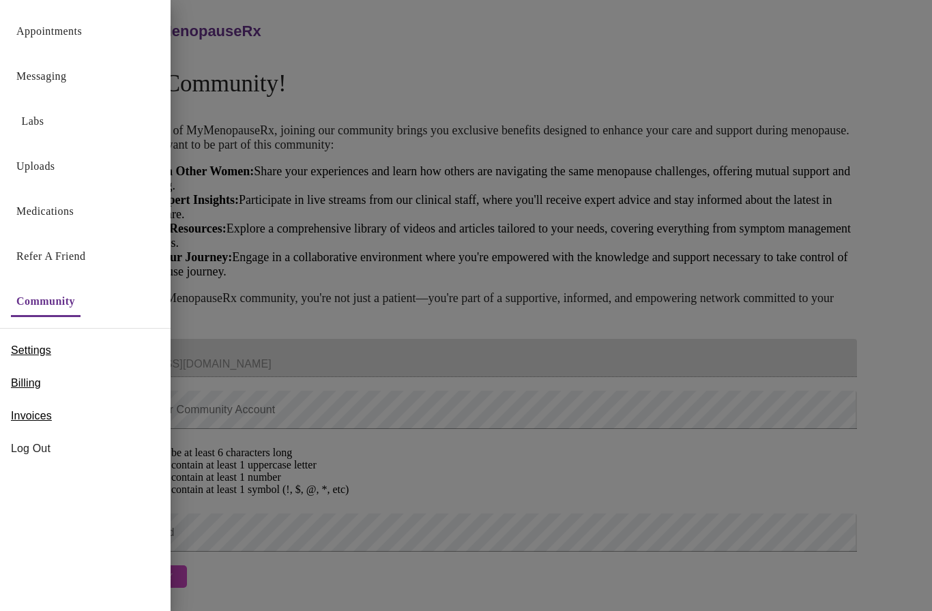
click at [55, 74] on link "Messaging" at bounding box center [41, 76] width 50 height 19
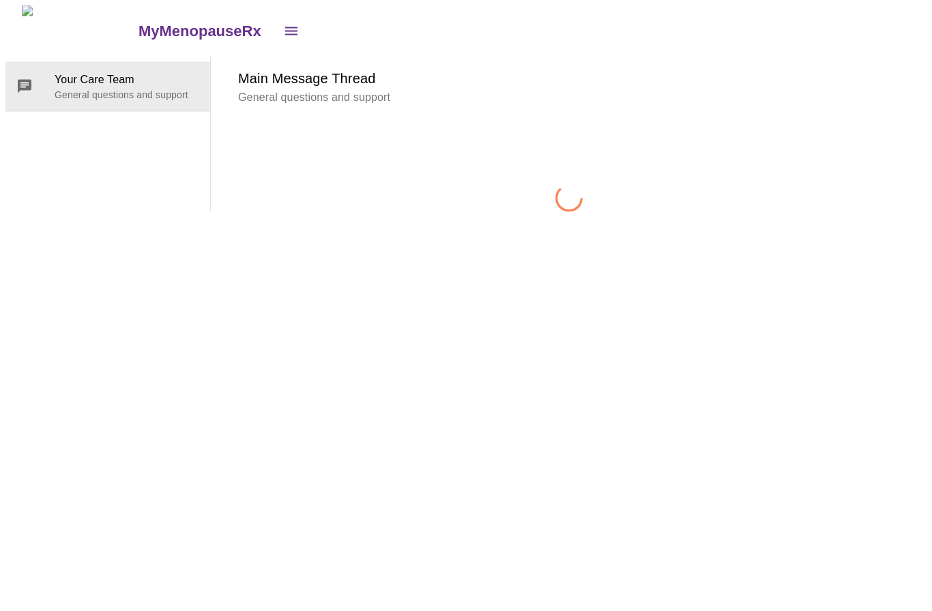
scroll to position [51, 0]
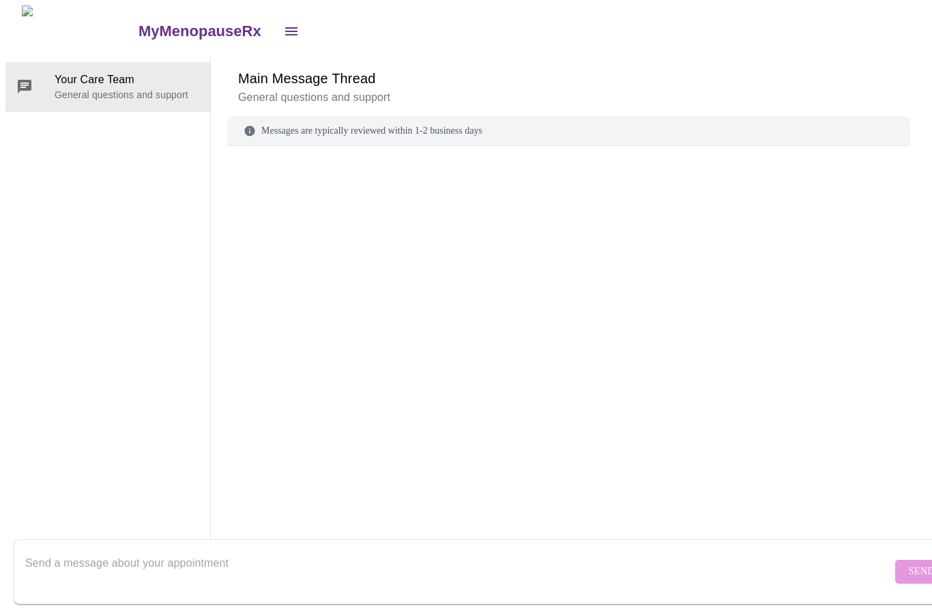
click at [166, 550] on textarea "Send a message about your appointment" at bounding box center [458, 572] width 866 height 44
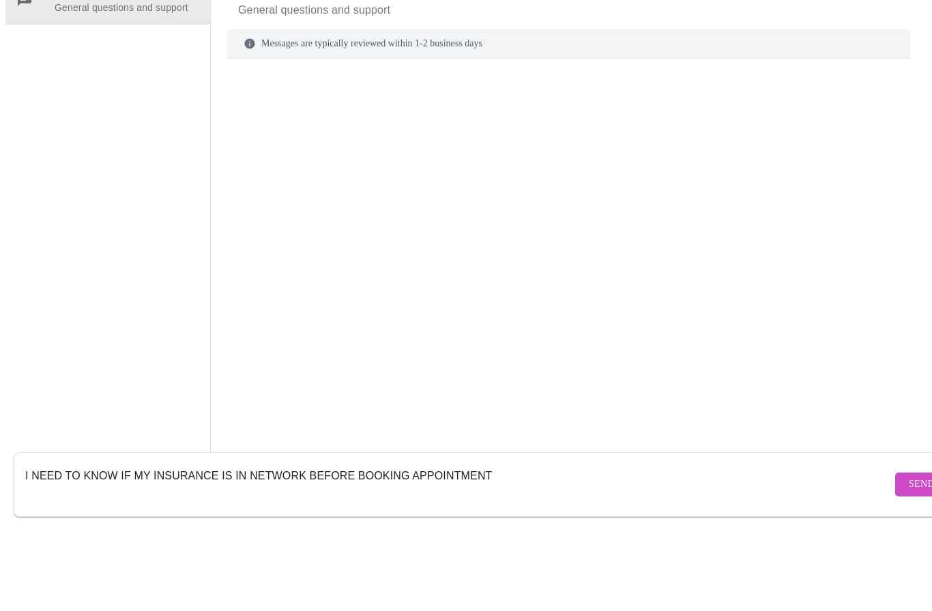
type textarea "I NEED TO KNOW IF MY INSURANCE IS IN NETWORK BEFORE BOOKING APPOINTMENT"
click at [909, 564] on span "Send" at bounding box center [922, 572] width 26 height 17
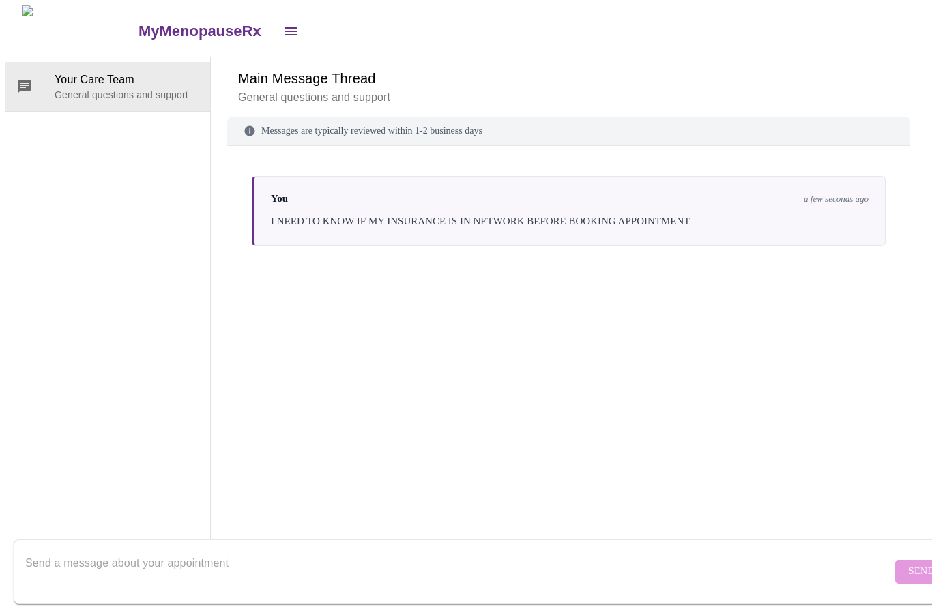
click at [421, 561] on textarea "Send a message about your appointment" at bounding box center [458, 572] width 866 height 44
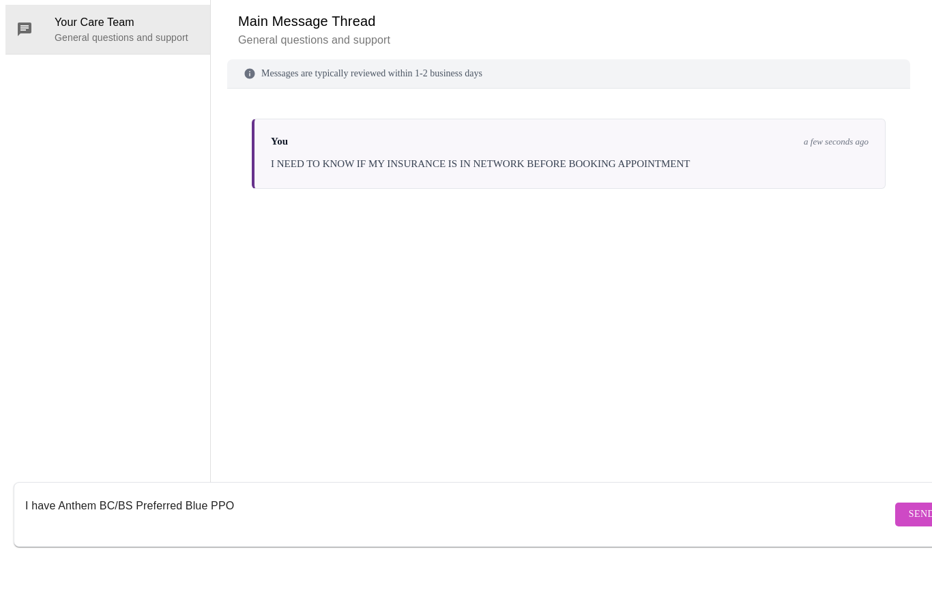
type textarea "I have Anthem BC/BS Preferred Blue PPO"
click at [909, 564] on span "Send" at bounding box center [922, 572] width 26 height 17
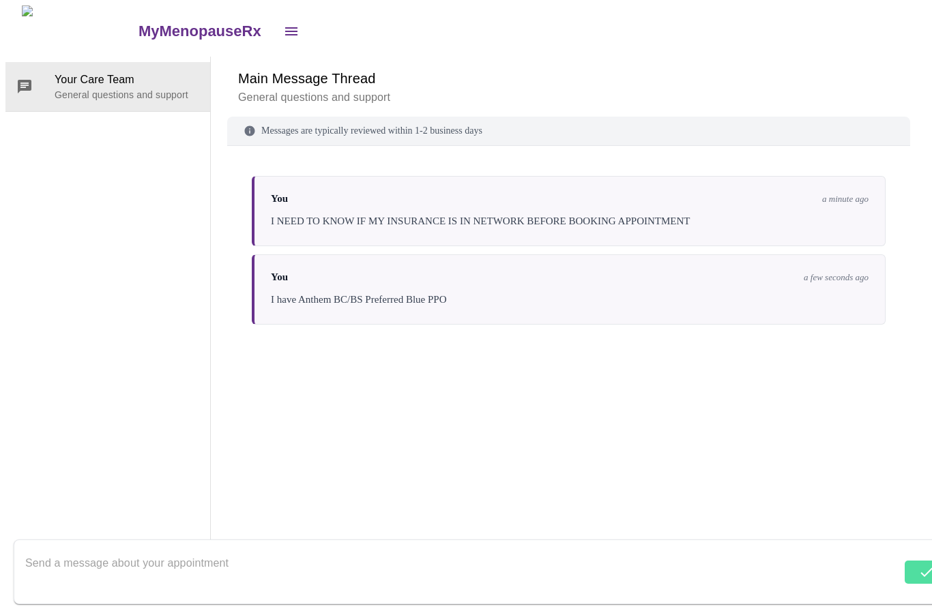
scroll to position [0, 0]
click at [285, 29] on icon "open drawer" at bounding box center [291, 31] width 12 height 8
